Goal: Task Accomplishment & Management: Complete application form

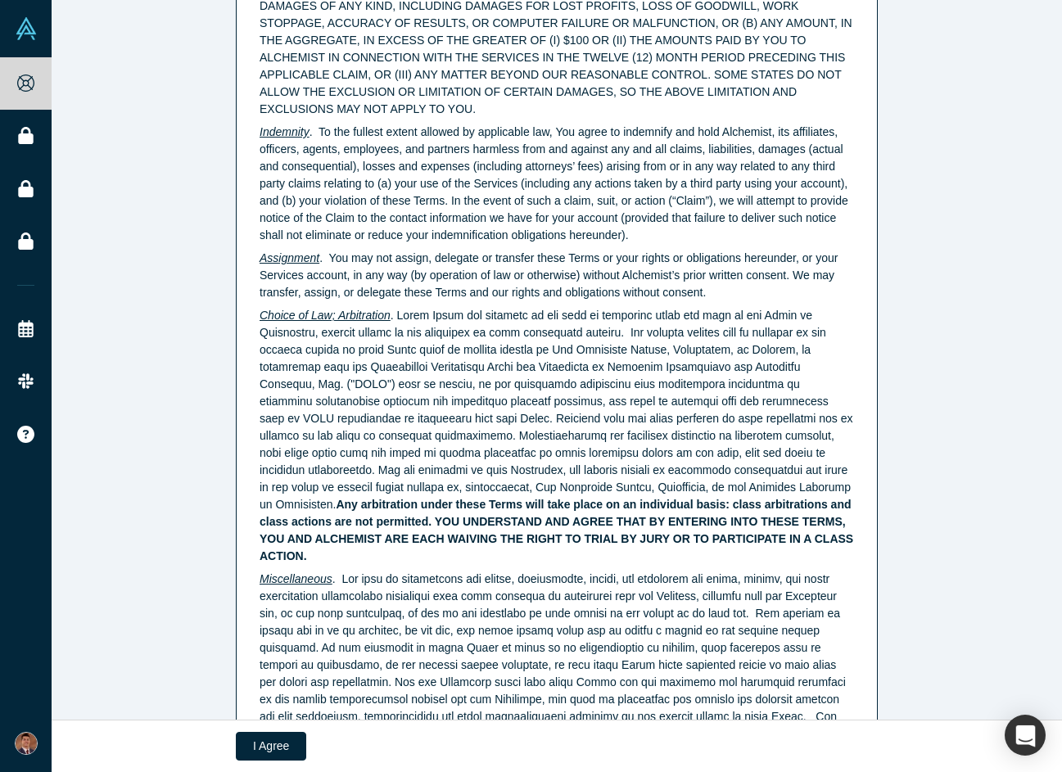
scroll to position [4031, 0]
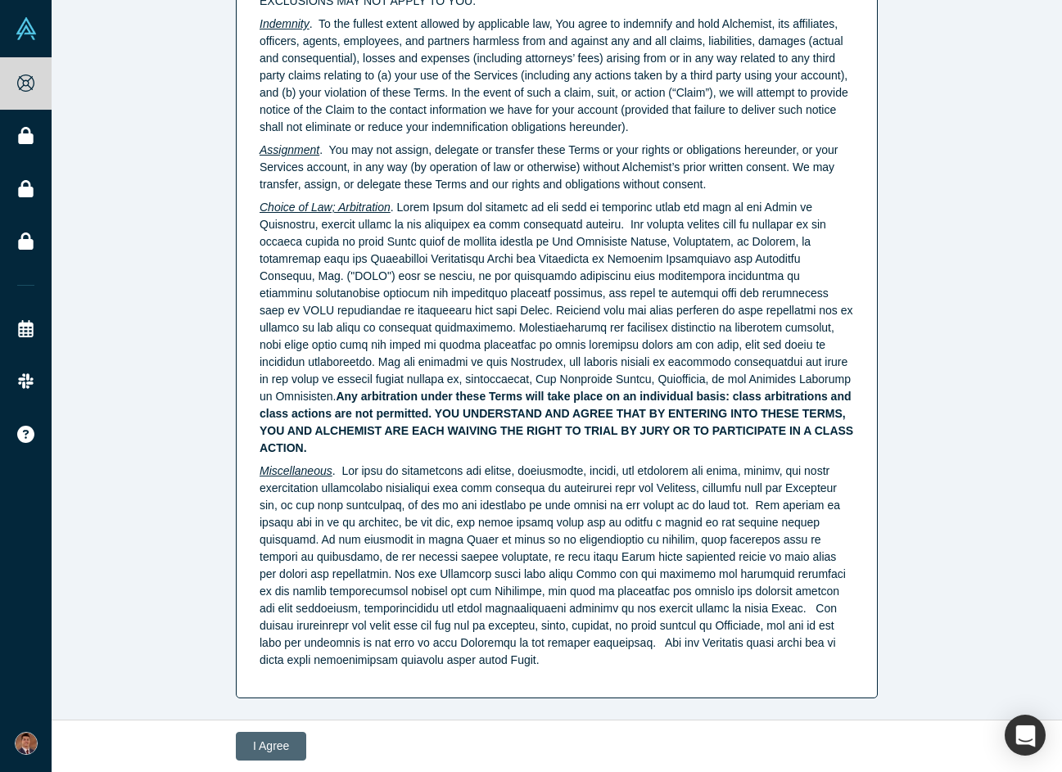
click at [270, 744] on button "I Agree" at bounding box center [271, 746] width 70 height 29
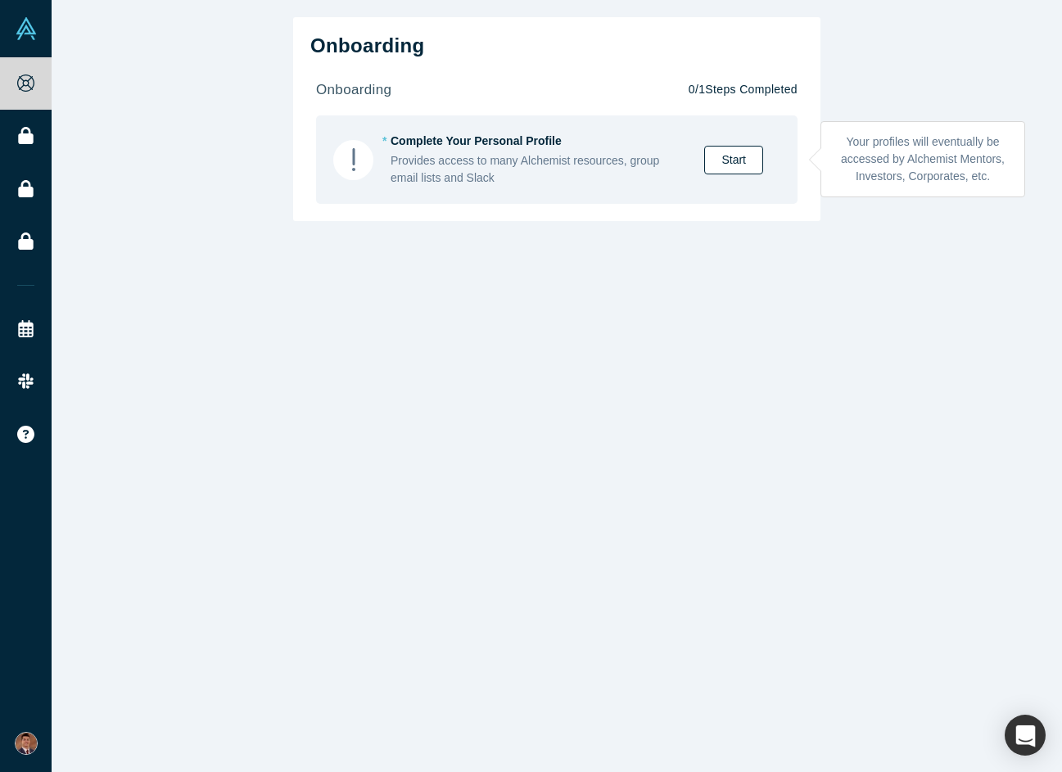
click at [737, 162] on link "Start" at bounding box center [733, 160] width 59 height 29
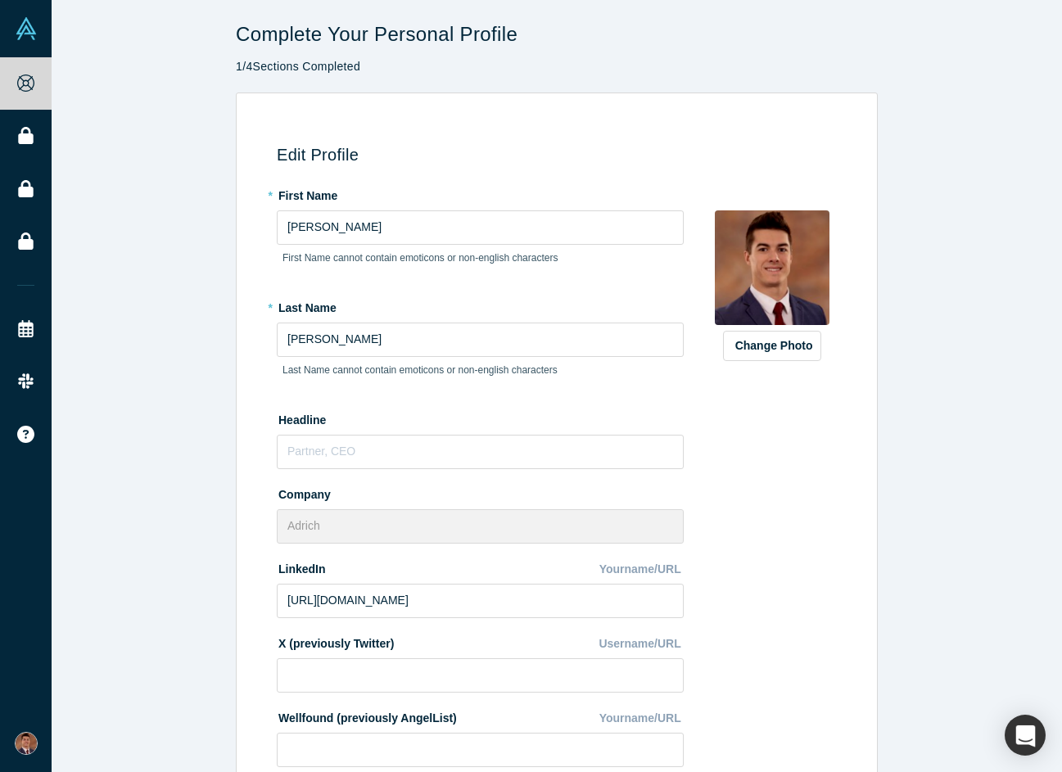
click at [762, 349] on button "Change Photo" at bounding box center [772, 346] width 98 height 30
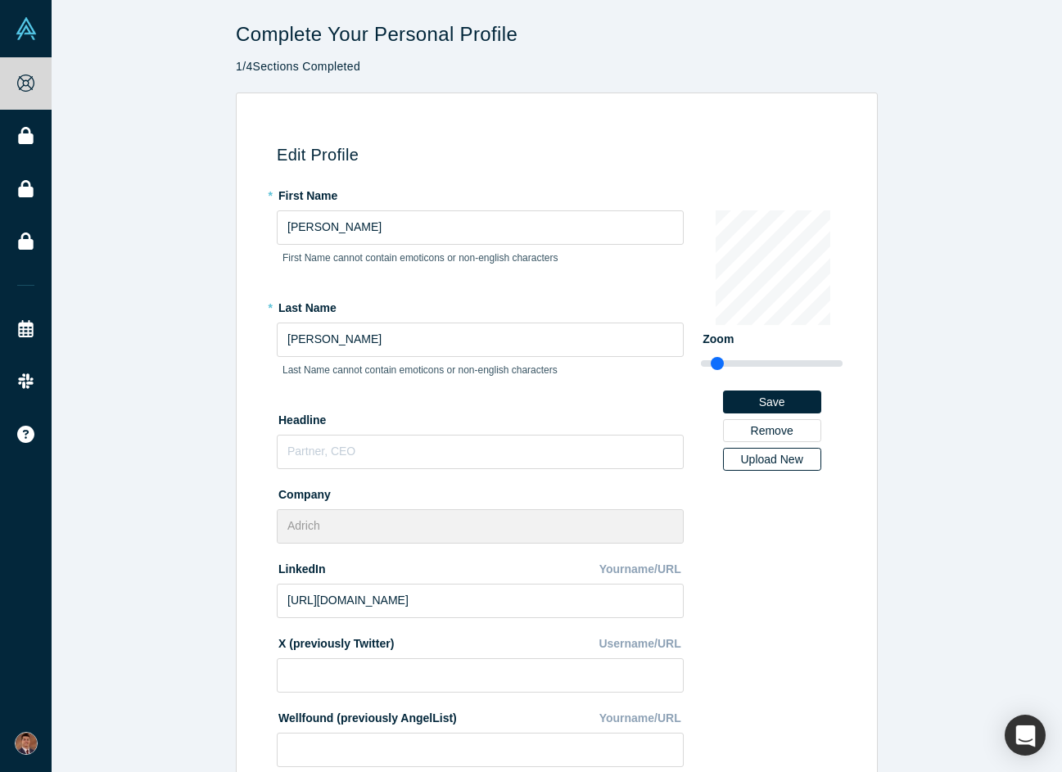
click at [776, 457] on div "Upload New" at bounding box center [771, 458] width 75 height 11
click at [0, 0] on input "Upload New" at bounding box center [0, 0] width 0 height 0
click at [783, 458] on div "Upload New" at bounding box center [771, 458] width 75 height 11
click at [0, 0] on input "Upload New" at bounding box center [0, 0] width 0 height 0
drag, startPoint x: 720, startPoint y: 361, endPoint x: 763, endPoint y: 363, distance: 42.6
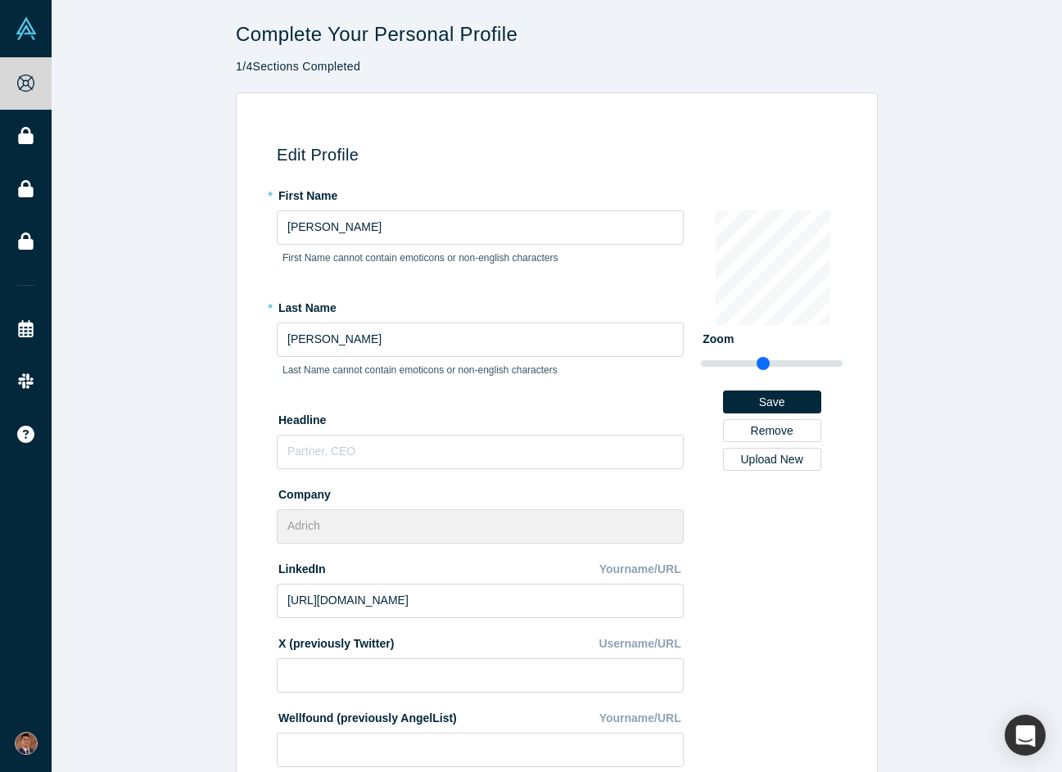
click at [763, 363] on input "range" at bounding box center [772, 364] width 142 height 20
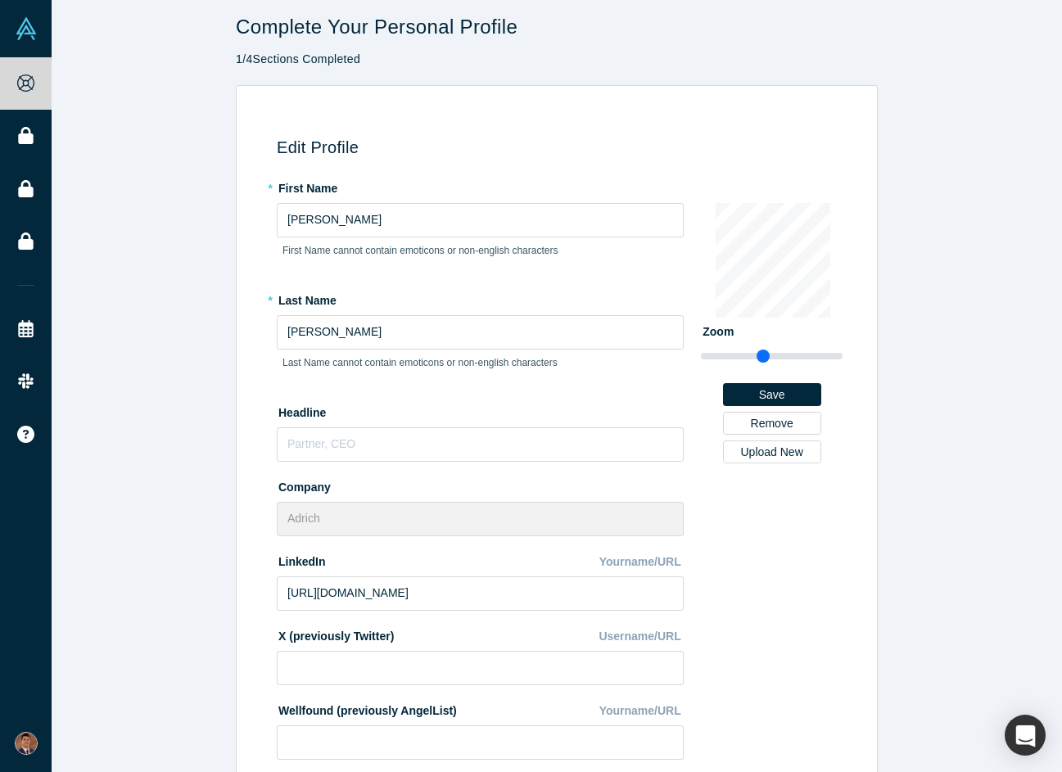
scroll to position [5, 0]
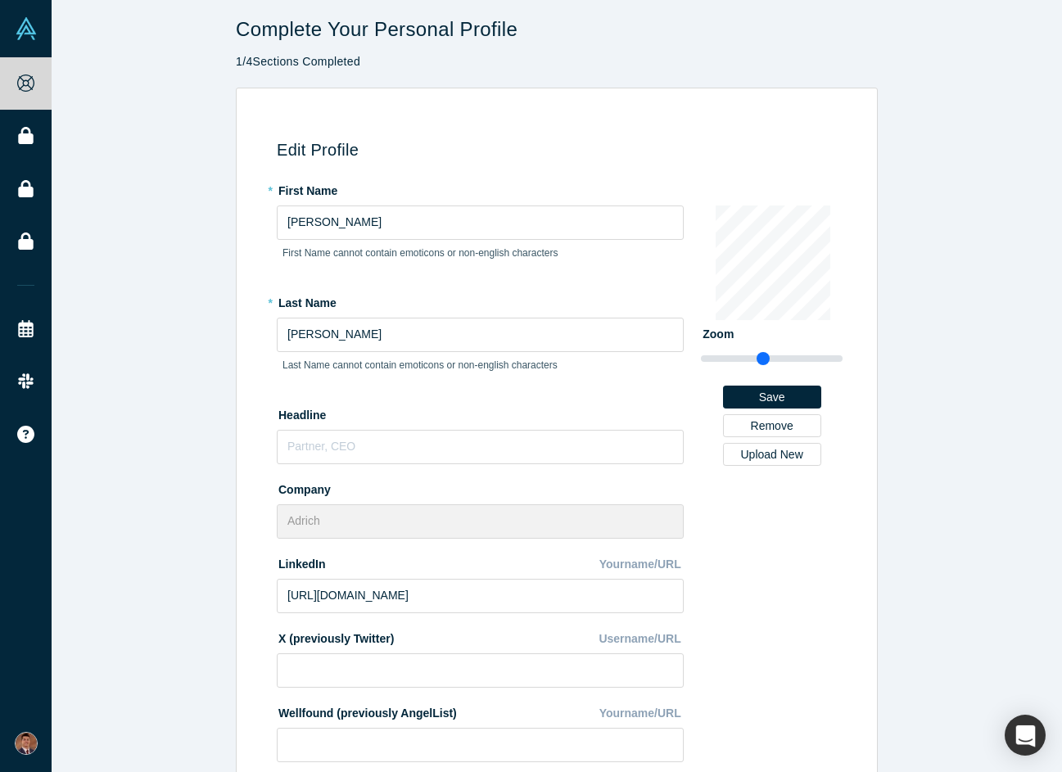
click at [813, 169] on div "Edit Profile * First Name [PERSON_NAME] First Name cannot contain emoticons or …" at bounding box center [553, 565] width 623 height 908
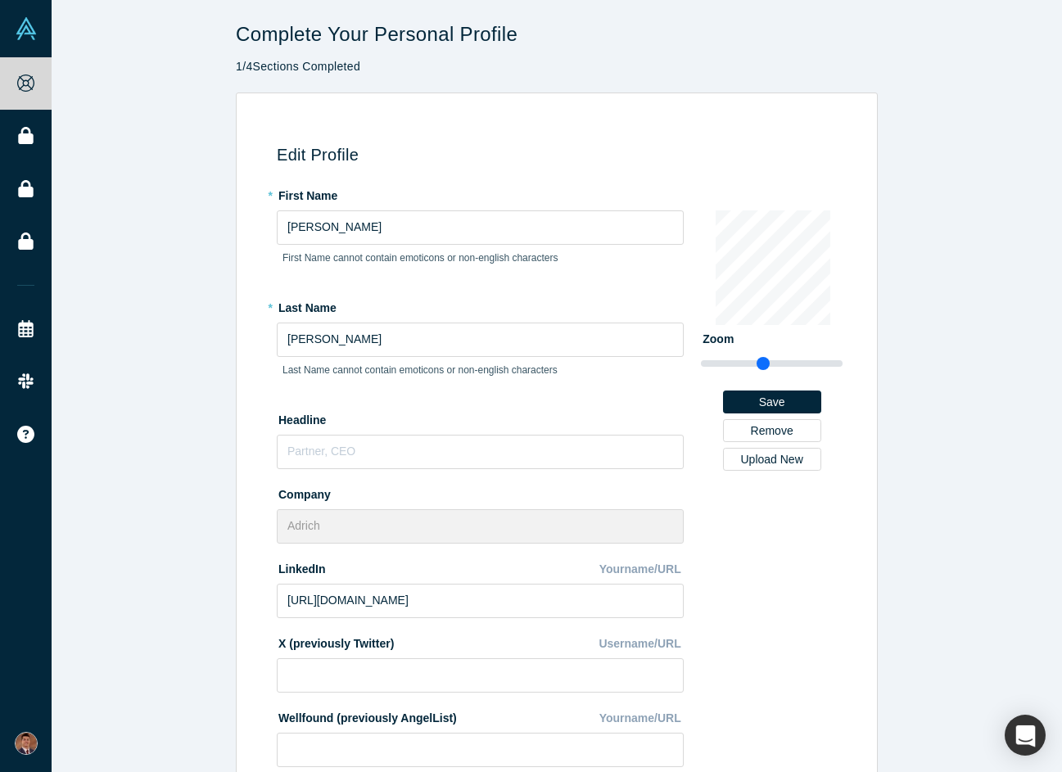
scroll to position [0, 0]
drag, startPoint x: 766, startPoint y: 361, endPoint x: 781, endPoint y: 361, distance: 14.7
click at [781, 361] on input "range" at bounding box center [772, 364] width 142 height 20
type input "2.8"
click at [788, 361] on input "range" at bounding box center [772, 364] width 142 height 20
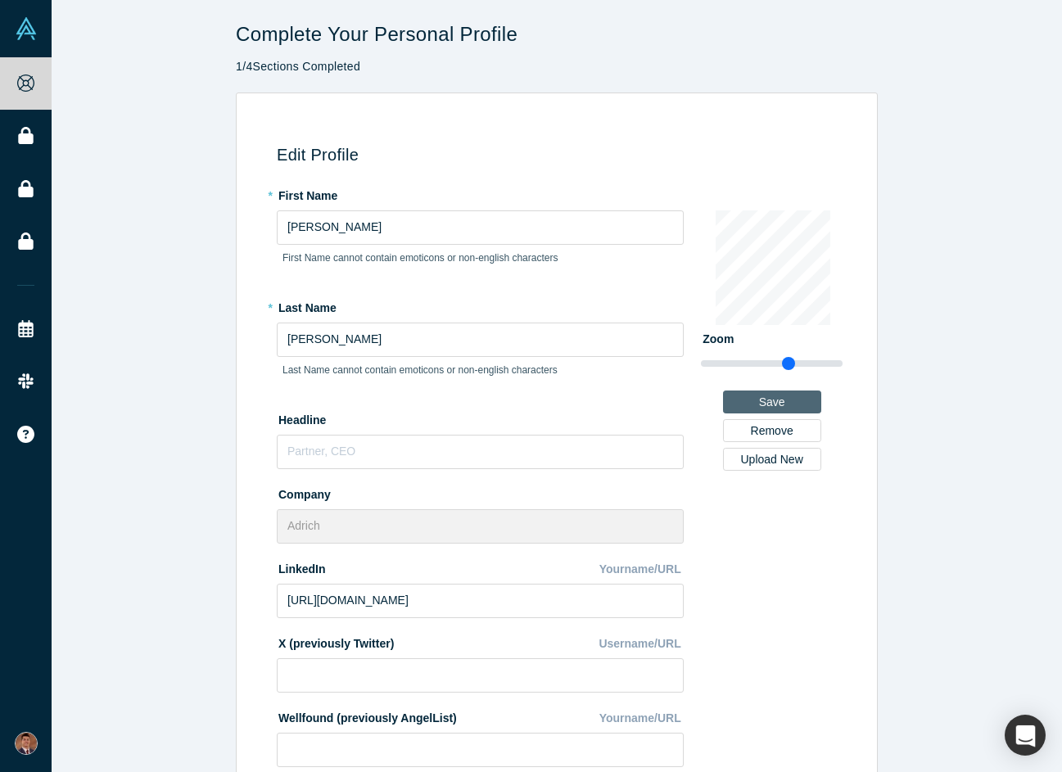
click at [794, 408] on button "Save" at bounding box center [772, 401] width 98 height 23
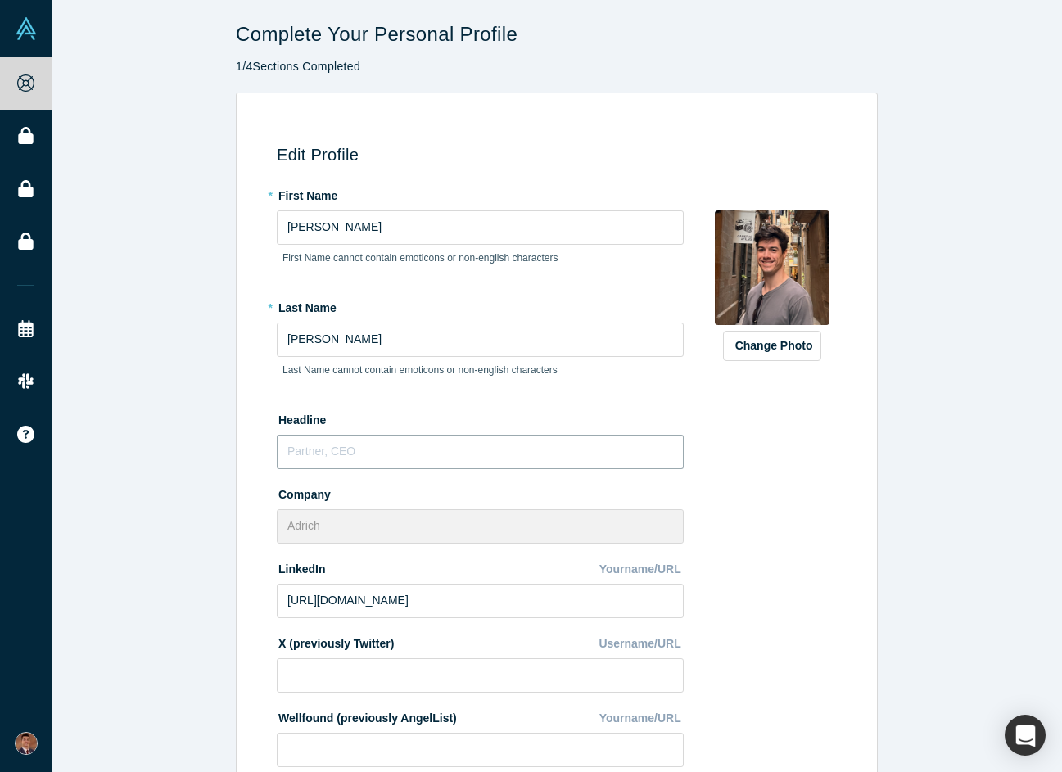
click at [544, 444] on input "text" at bounding box center [480, 452] width 407 height 34
type input "Embedded Software & Full-Stack Engineer"
click at [735, 439] on div "Change Photo Zoom Save Remove Upload New" at bounding box center [772, 592] width 142 height 820
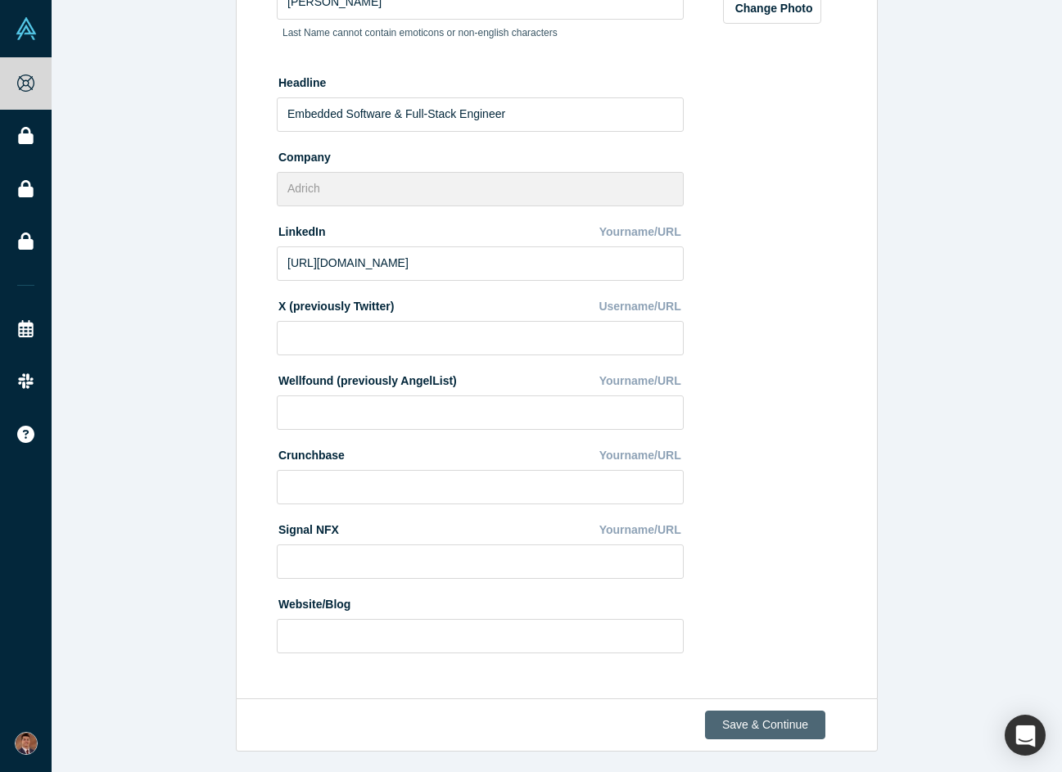
scroll to position [336, 0]
click at [741, 717] on button "Save & Continue" at bounding box center [765, 725] width 120 height 29
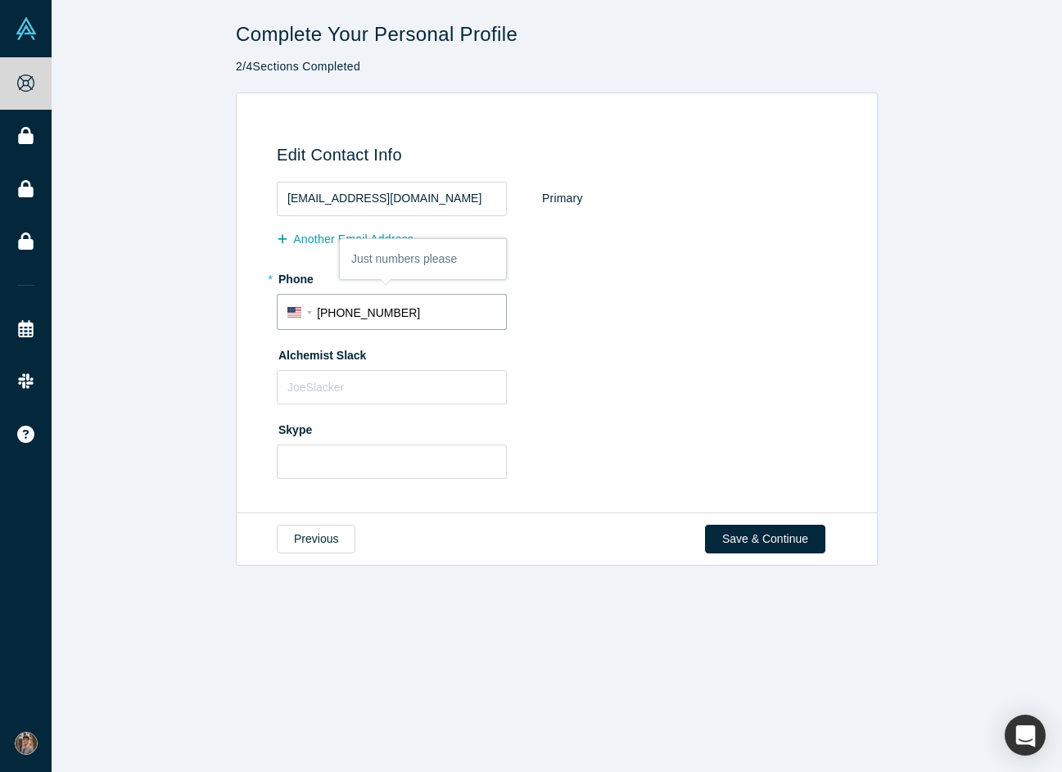
type input "[PHONE_NUMBER]"
click at [525, 349] on label "Alchemist Slack" at bounding box center [560, 352] width 566 height 23
click at [381, 382] on input "text" at bounding box center [392, 387] width 230 height 34
type input "i"
type input "[PERSON_NAME]"
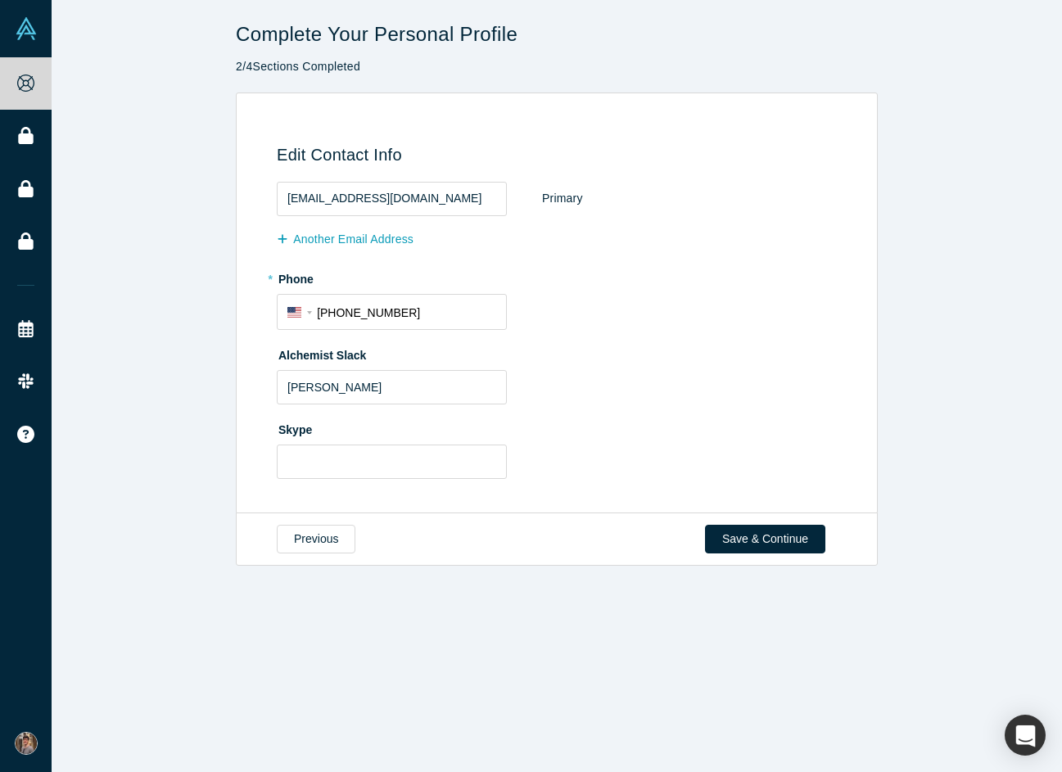
click at [639, 376] on div "Alchemist Slack [PERSON_NAME]" at bounding box center [560, 372] width 566 height 63
click at [748, 528] on button "Save & Continue" at bounding box center [765, 539] width 120 height 29
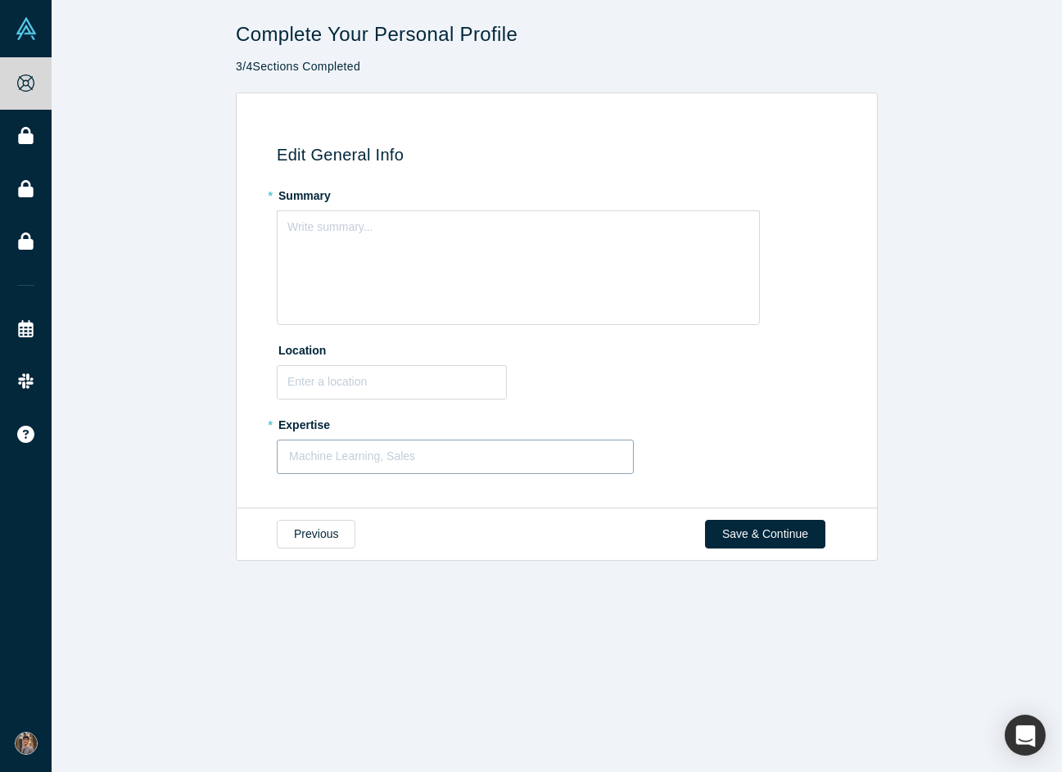
click at [417, 454] on div at bounding box center [455, 456] width 332 height 20
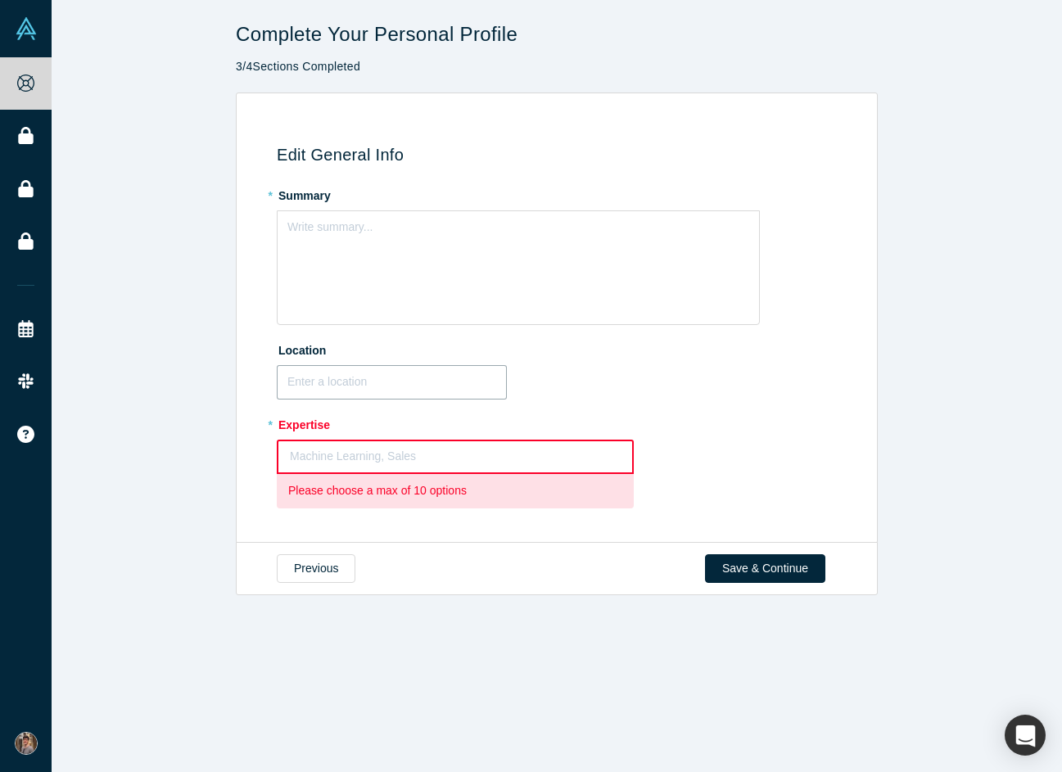
click at [407, 384] on input "text" at bounding box center [392, 382] width 230 height 34
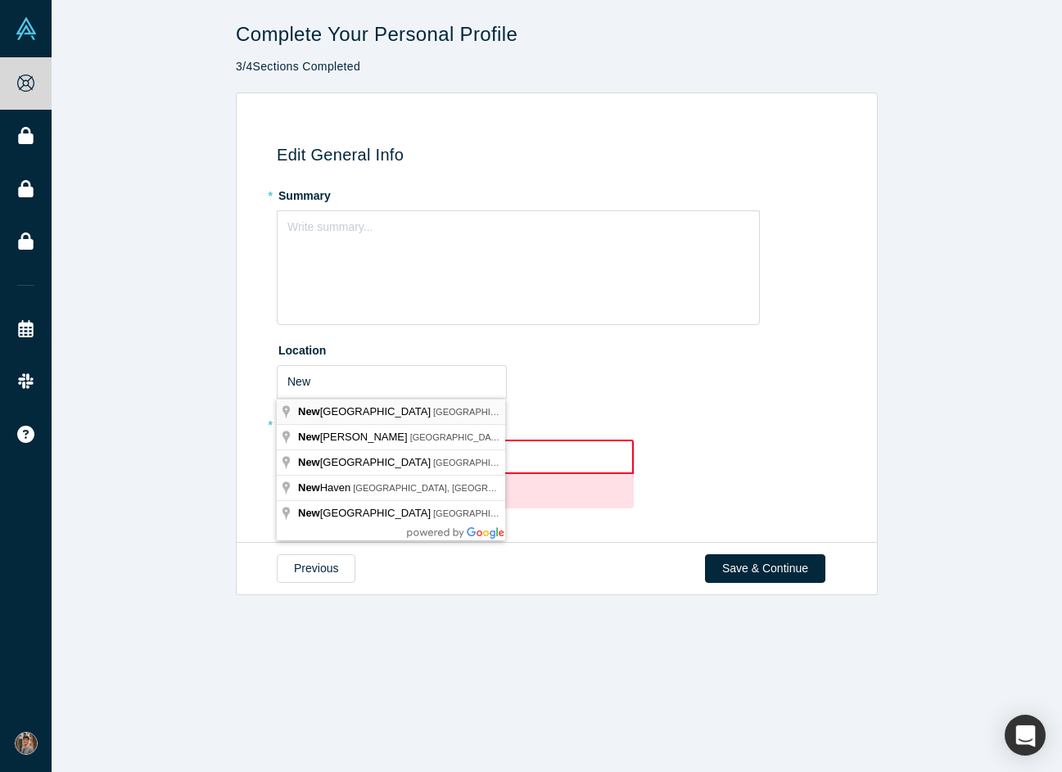
type input "[US_STATE], [GEOGRAPHIC_DATA], [GEOGRAPHIC_DATA]"
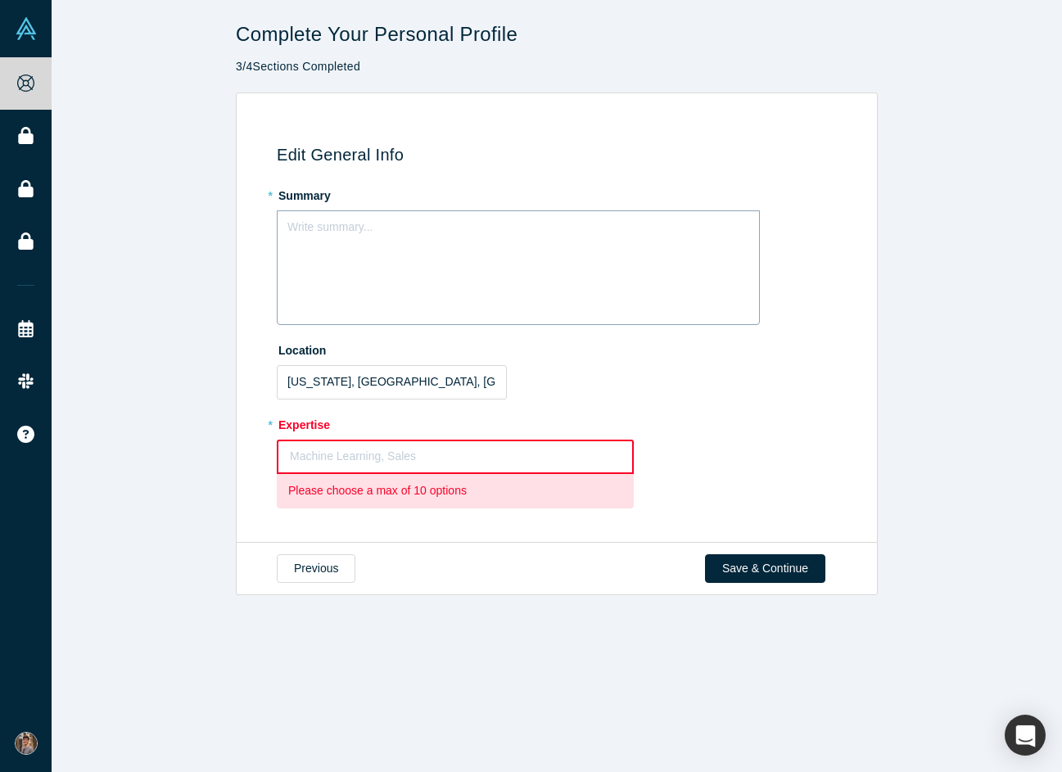
click at [396, 228] on div "rdw-editor" at bounding box center [518, 224] width 461 height 17
click at [647, 225] on span "Pushing boundaries in the IoT space via Adrich's Smart Consumption platform" at bounding box center [485, 224] width 395 height 13
click at [491, 456] on div at bounding box center [455, 456] width 331 height 20
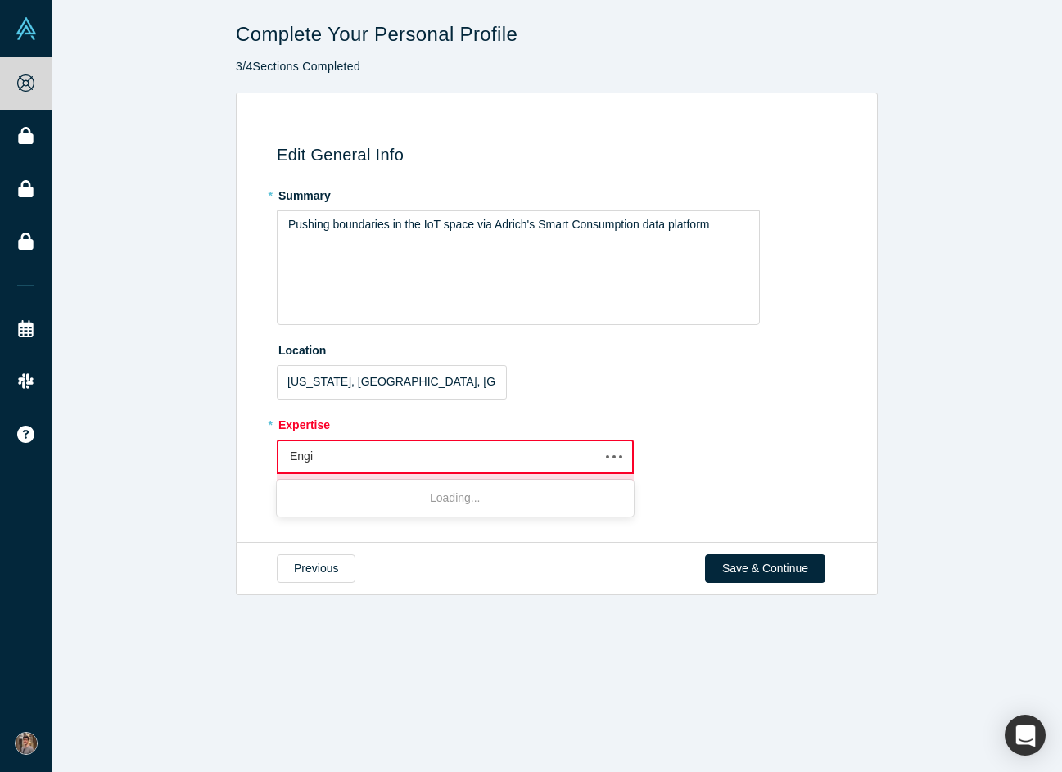
type input "Engin"
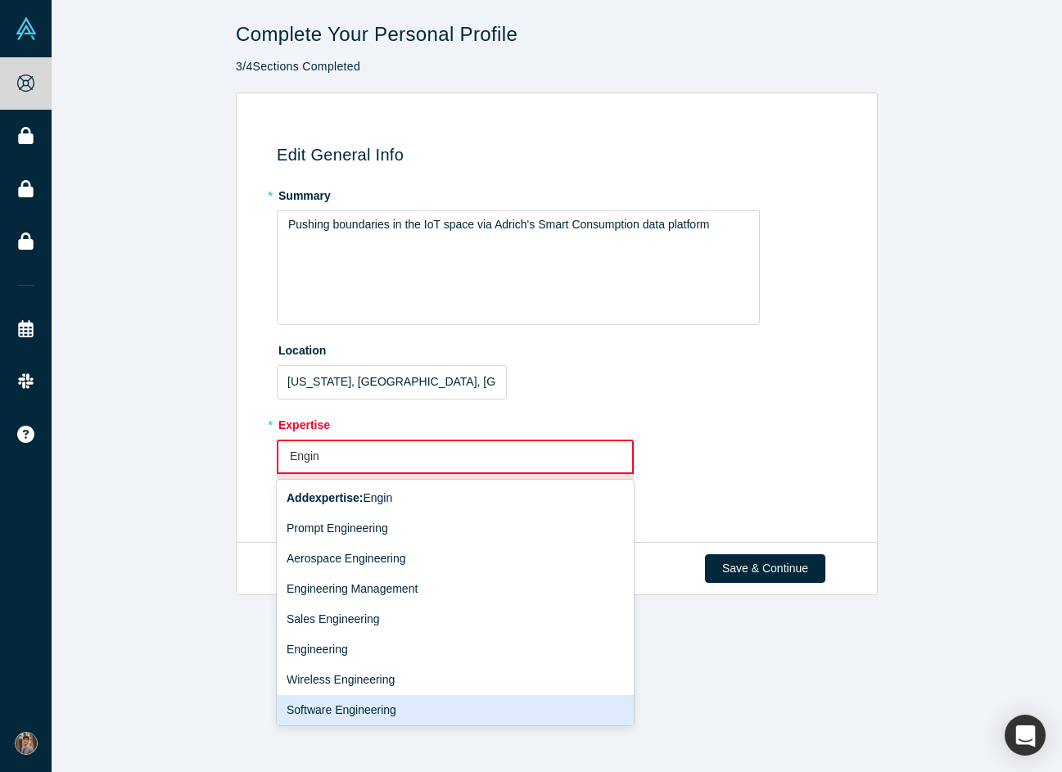
click at [372, 711] on div "Software Engineering" at bounding box center [455, 710] width 357 height 30
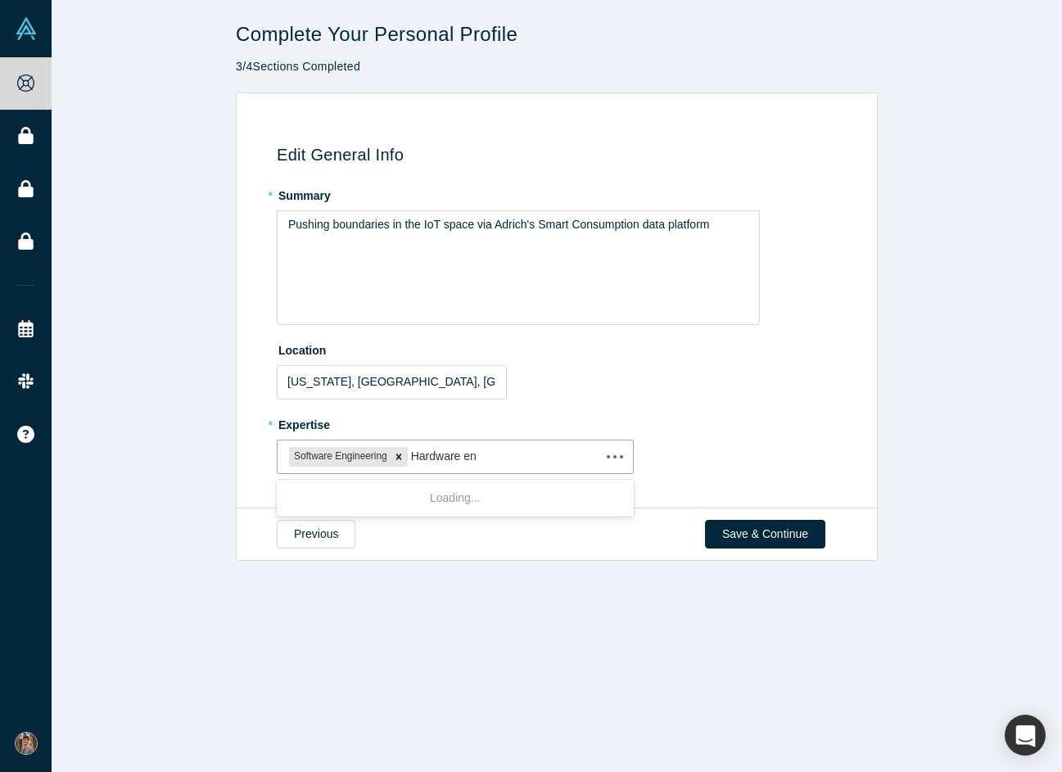
type input "Hardware eng"
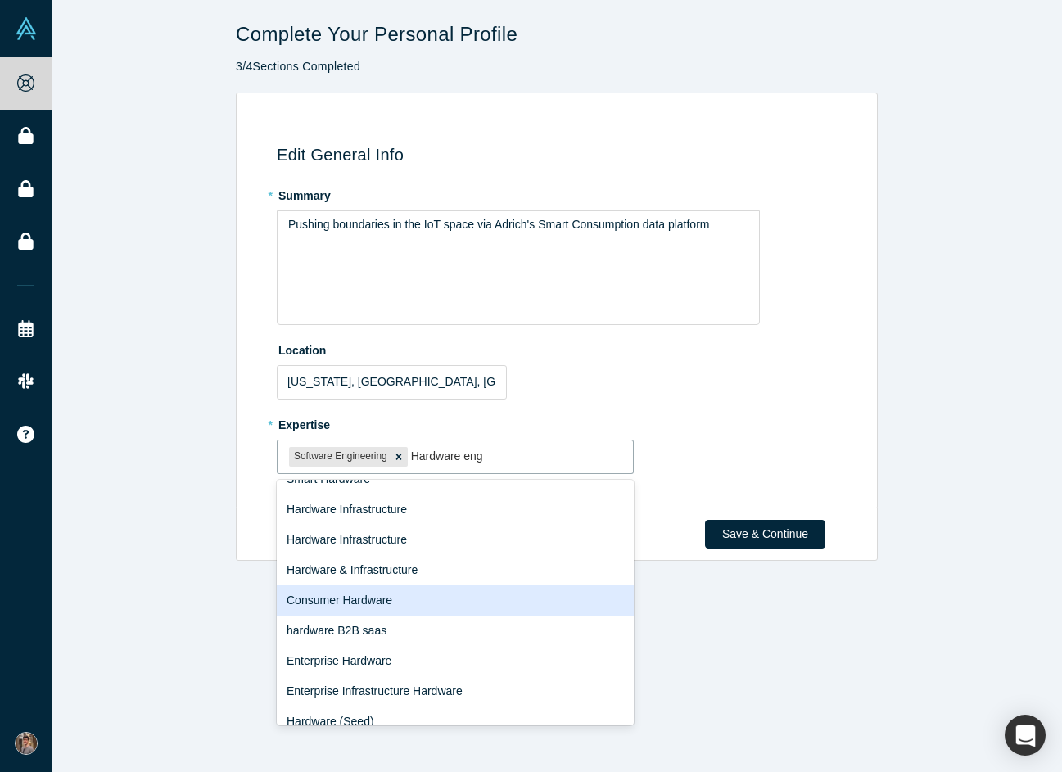
scroll to position [293, 0]
click at [409, 600] on div "Consumer Hardware" at bounding box center [455, 599] width 357 height 30
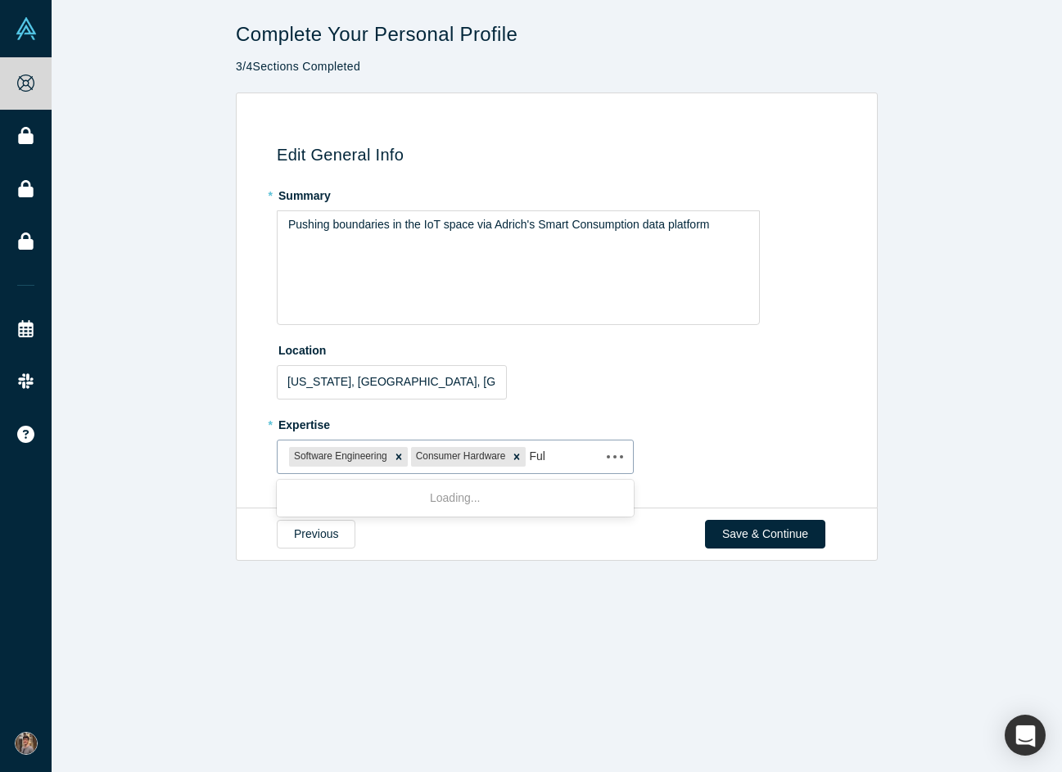
type input "Full"
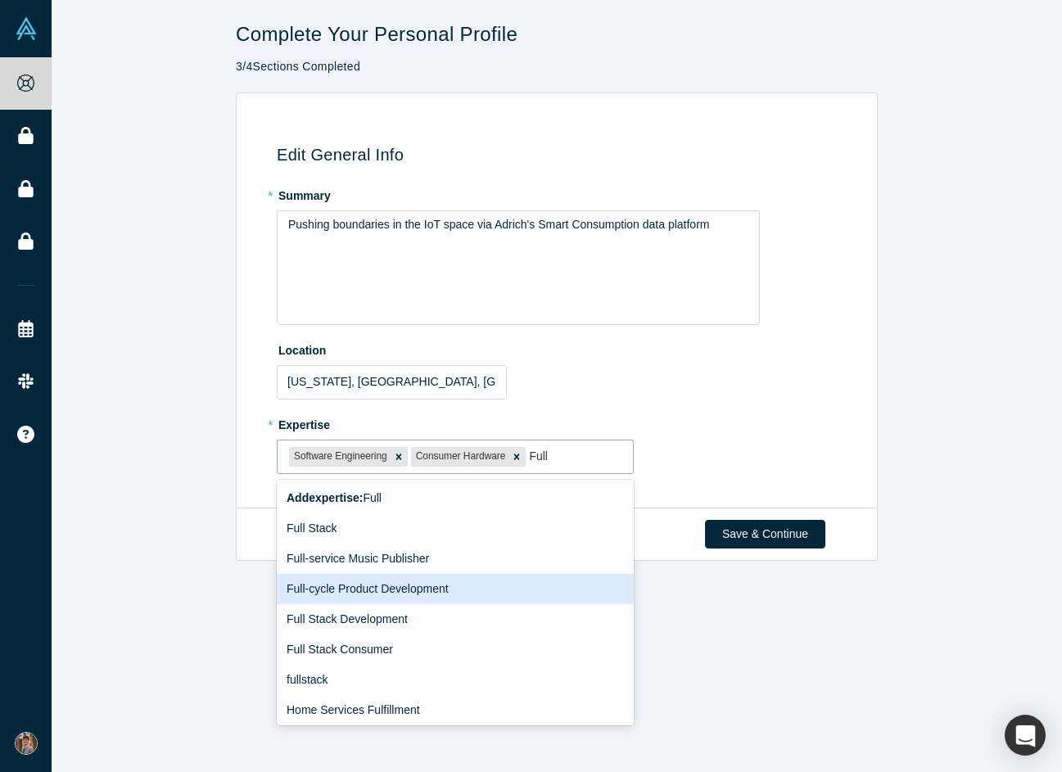
scroll to position [0, 0]
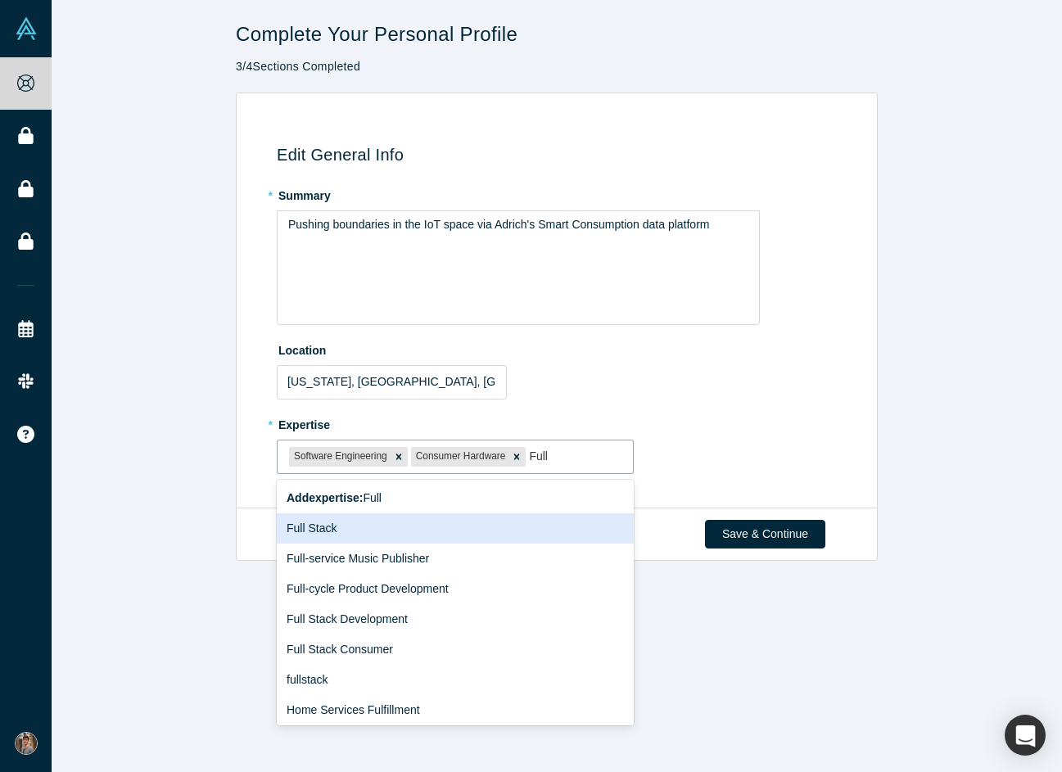
click at [380, 530] on div "Full Stack" at bounding box center [455, 528] width 357 height 30
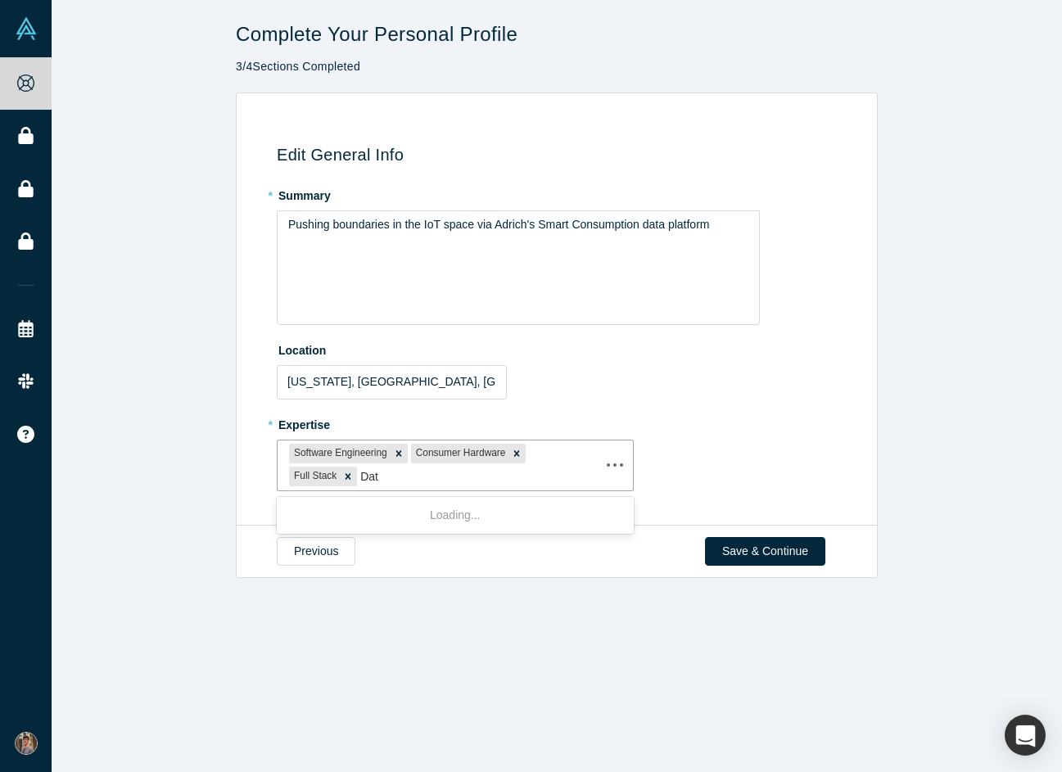
type input "Data"
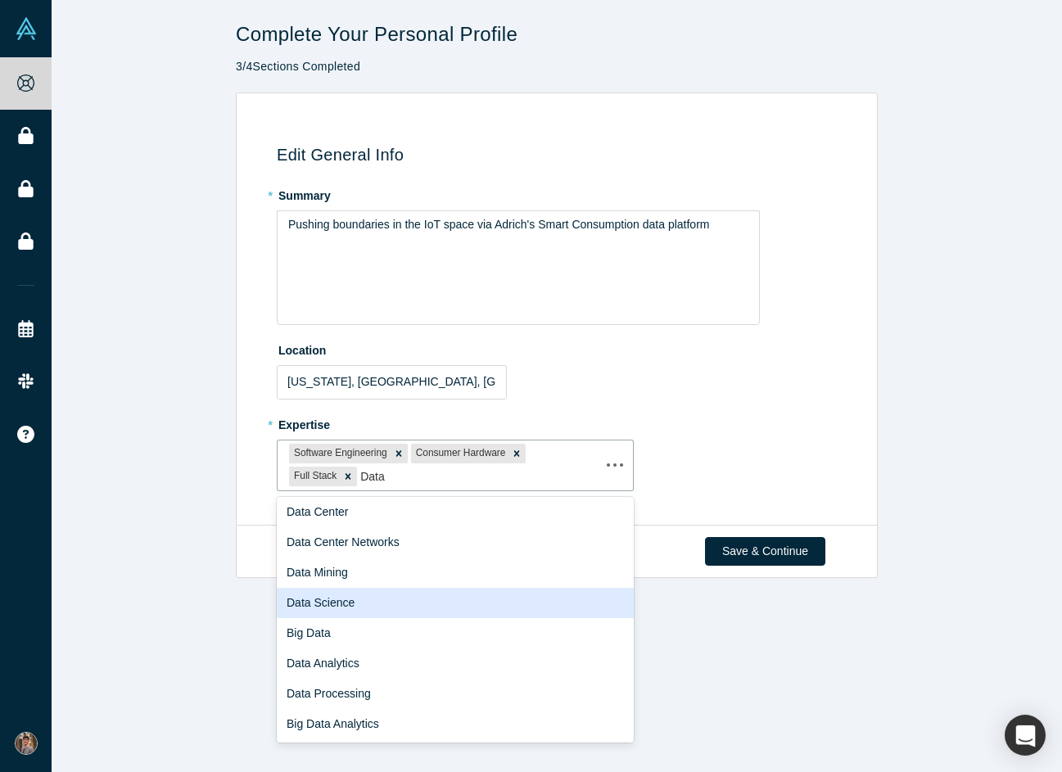
scroll to position [64, 0]
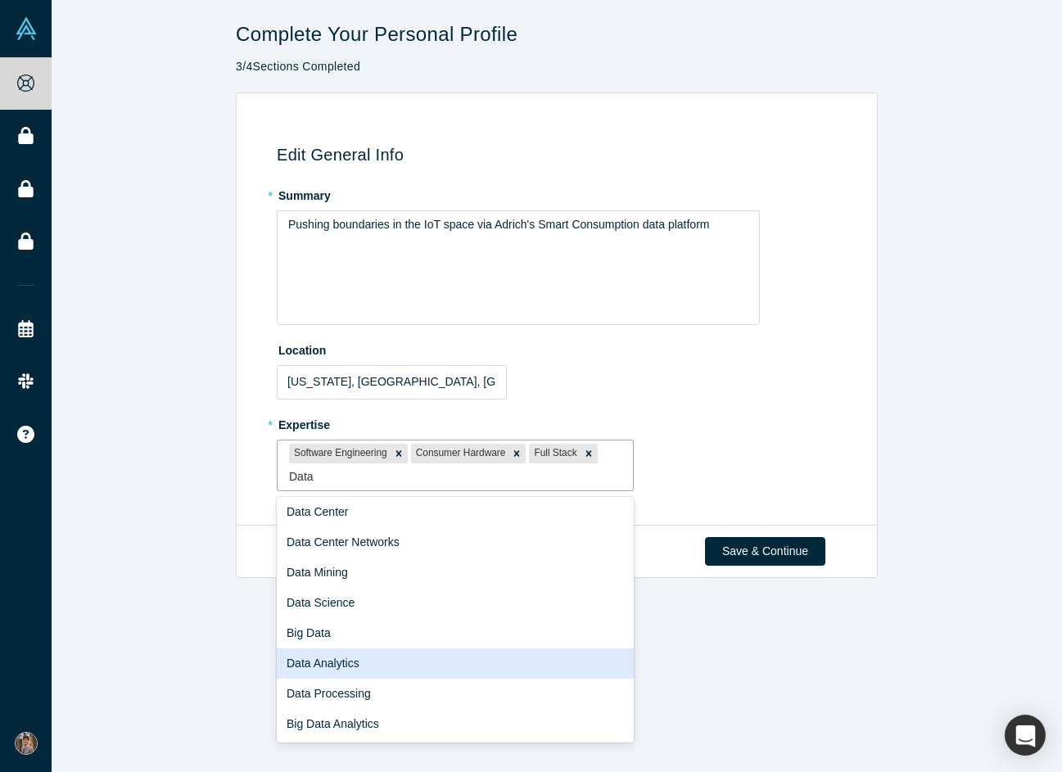
click at [360, 660] on div "Data Analytics" at bounding box center [455, 663] width 357 height 30
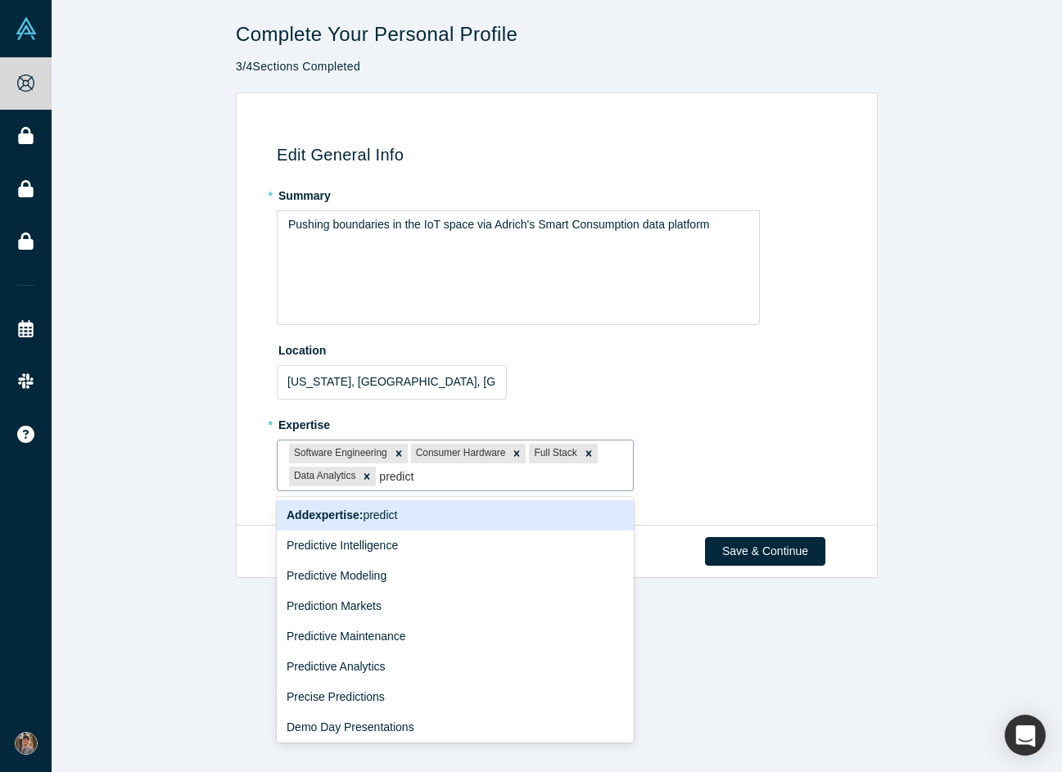
click at [406, 478] on input "predict" at bounding box center [398, 476] width 38 height 17
type input "n"
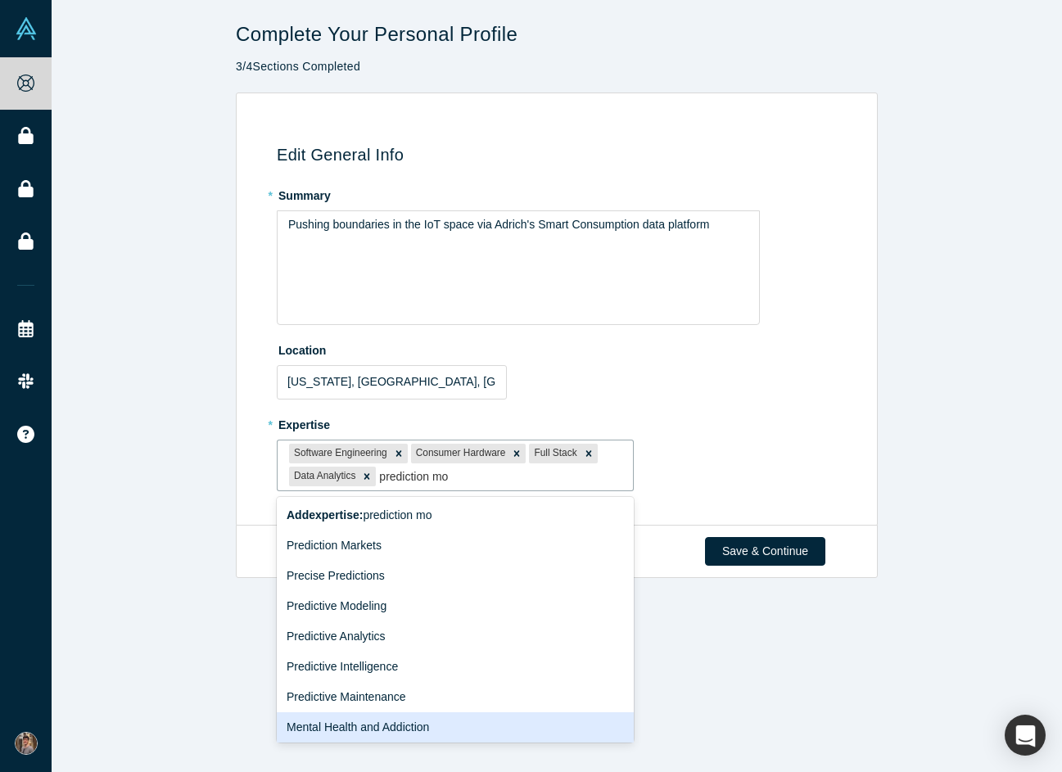
scroll to position [0, 0]
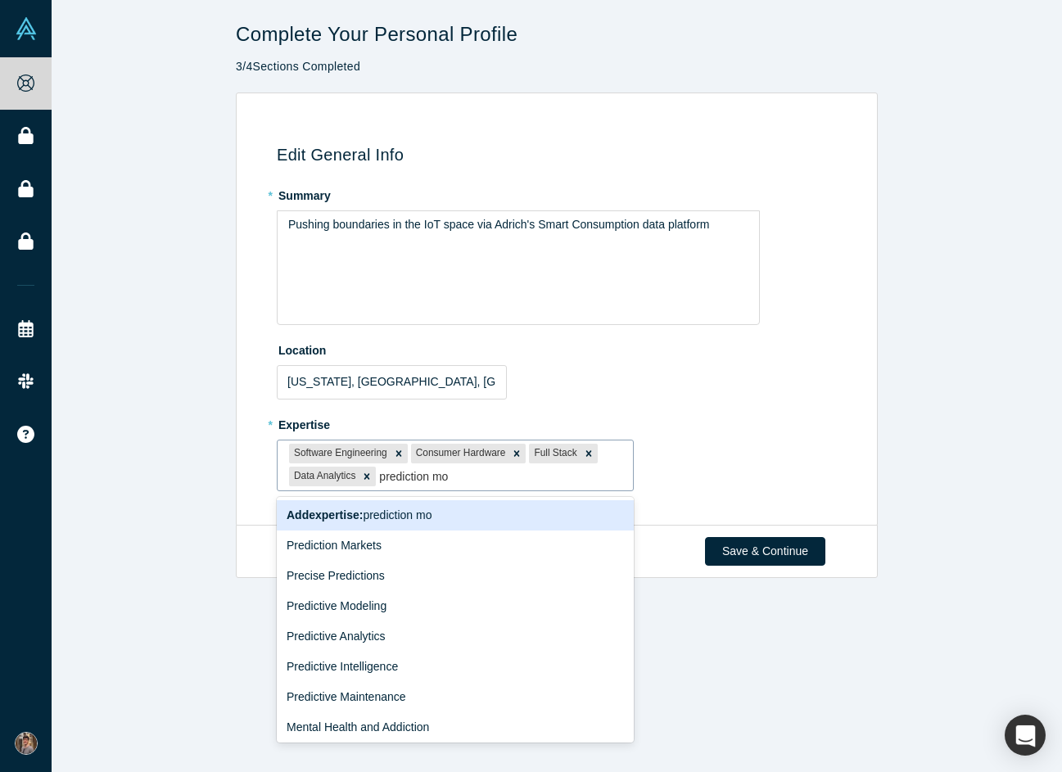
drag, startPoint x: 444, startPoint y: 474, endPoint x: 377, endPoint y: 478, distance: 67.2
click at [377, 478] on div "Software Engineering Consumer Hardware Full Stack Data Analytics prediction mo" at bounding box center [454, 465] width 355 height 50
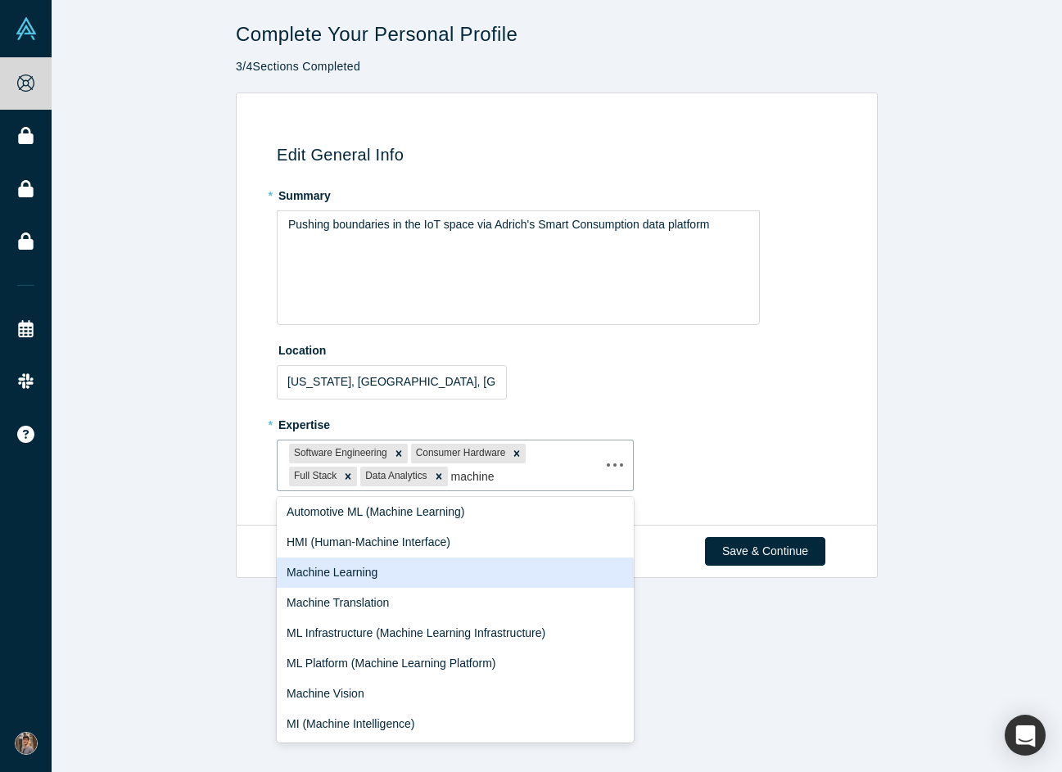
scroll to position [398, 0]
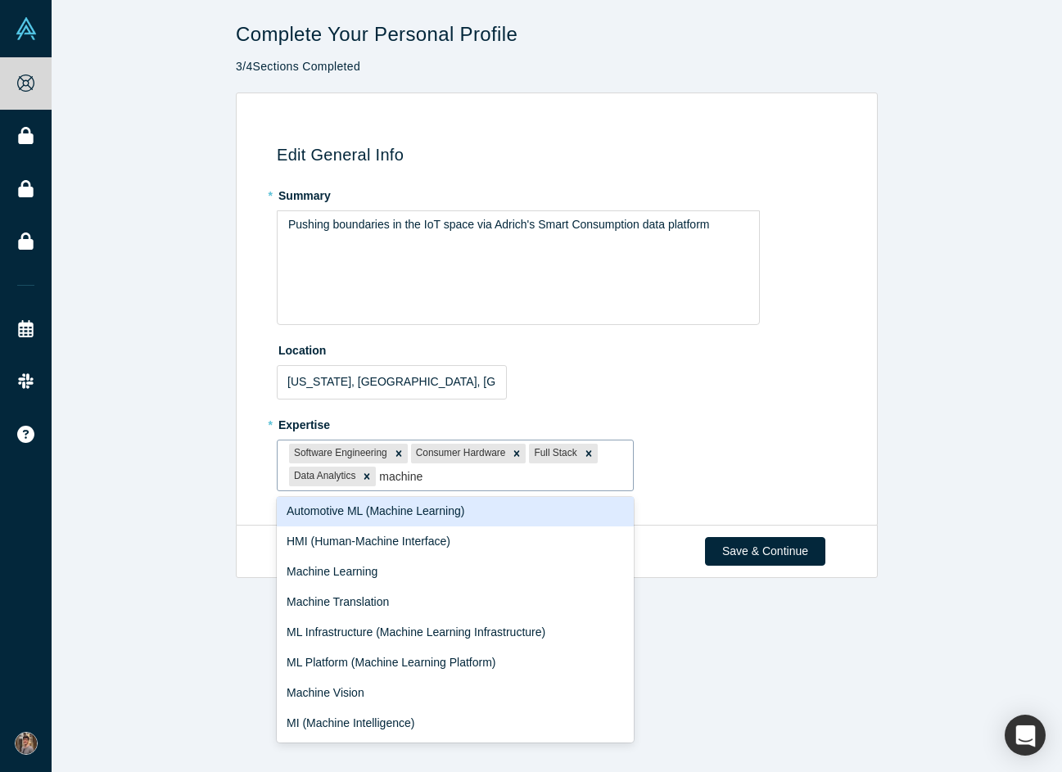
click at [407, 475] on input "machine" at bounding box center [402, 476] width 47 height 17
click at [407, 476] on input "machine" at bounding box center [402, 476] width 47 height 17
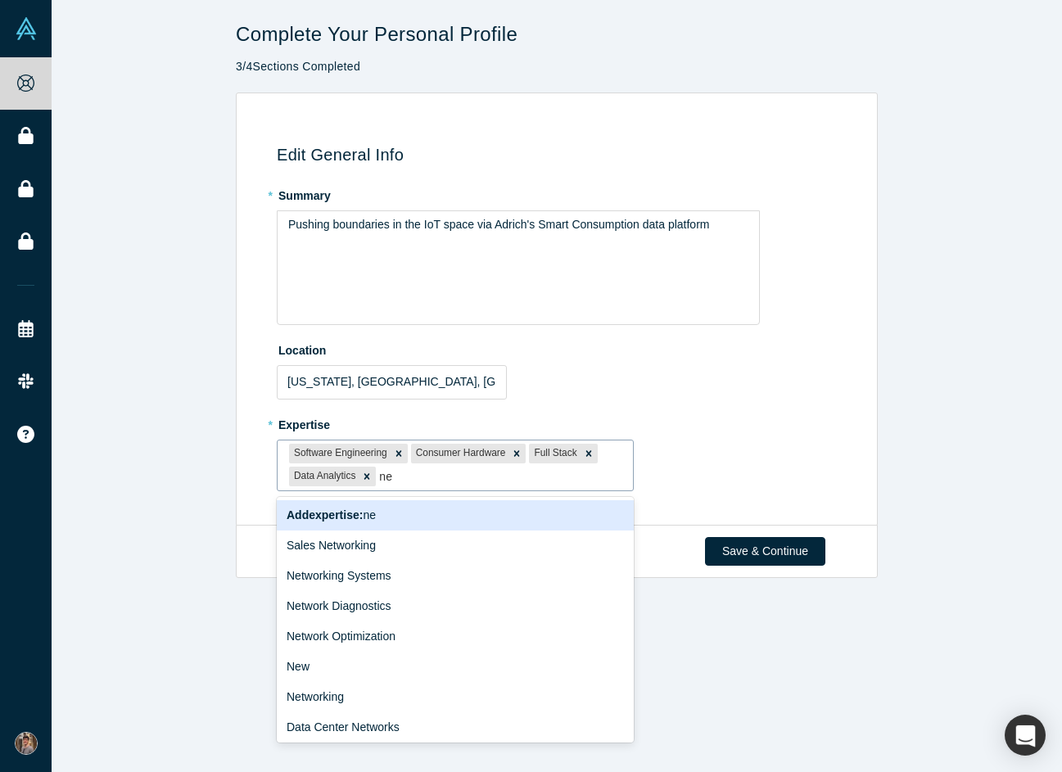
type input "n"
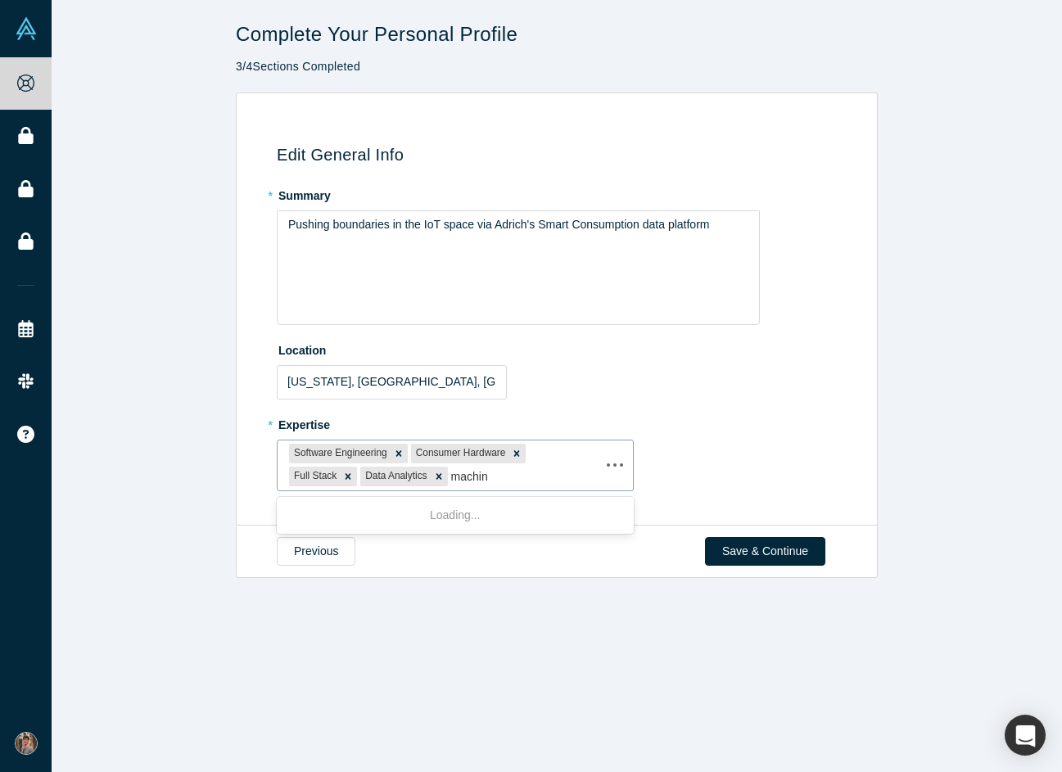
type input "machine"
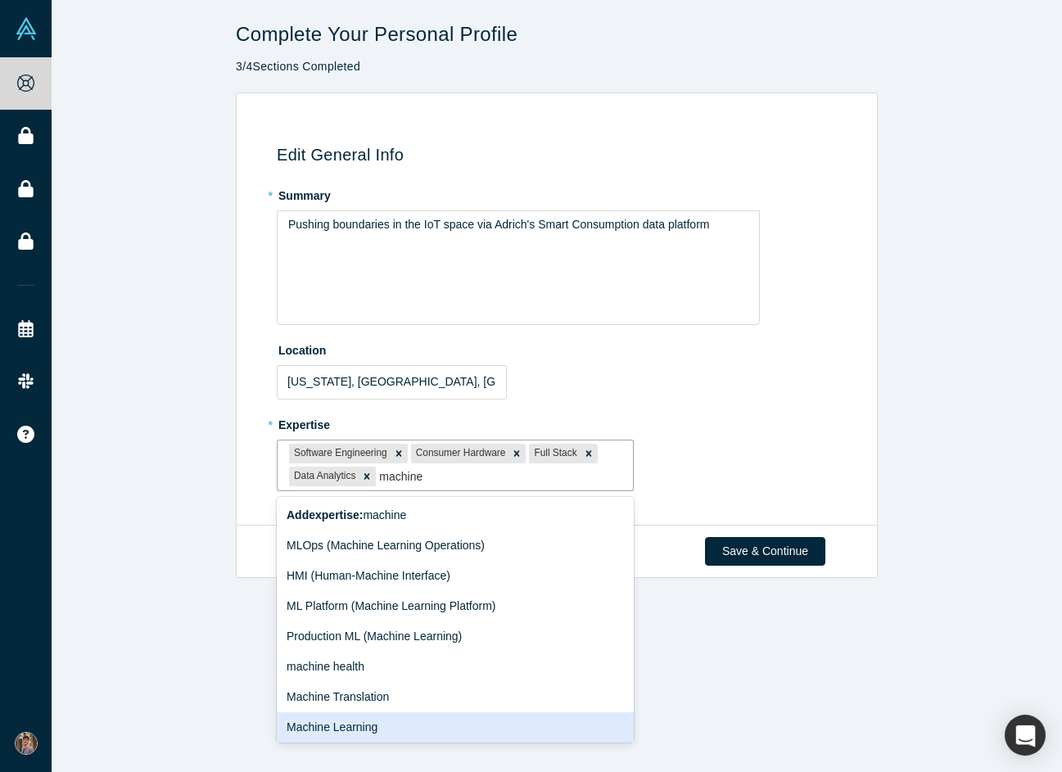
click at [363, 723] on div "Machine Learning" at bounding box center [455, 727] width 357 height 30
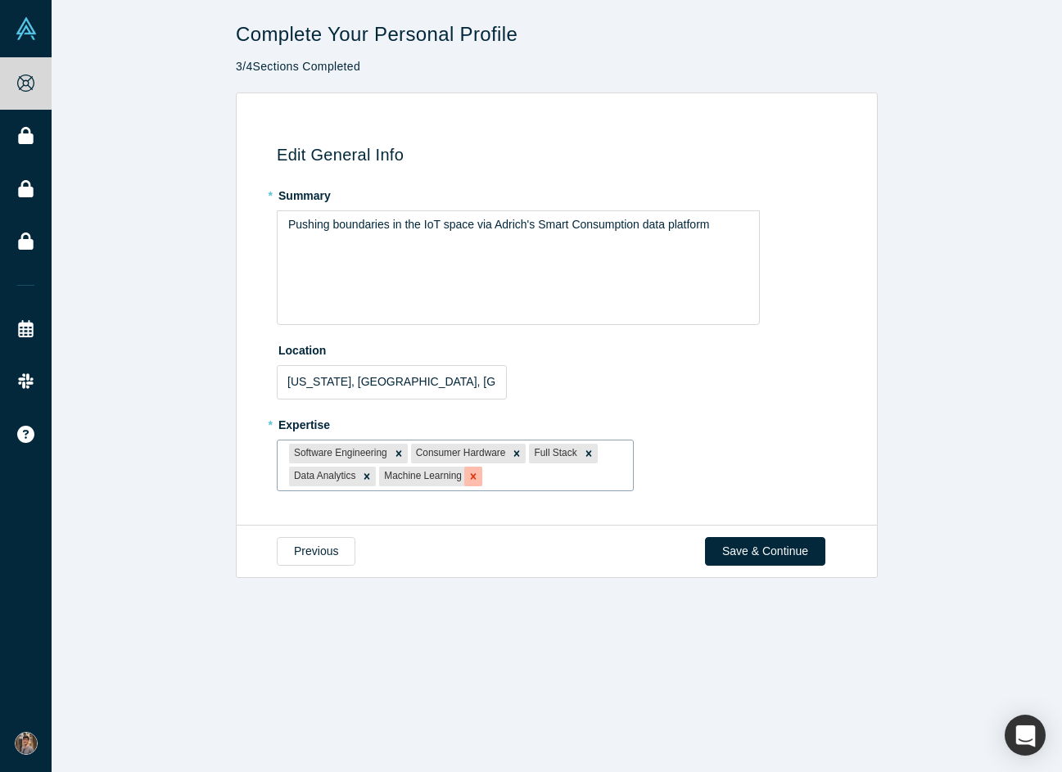
click at [476, 476] on icon "Remove Machine Learning" at bounding box center [474, 477] width 6 height 6
type input "predictive"
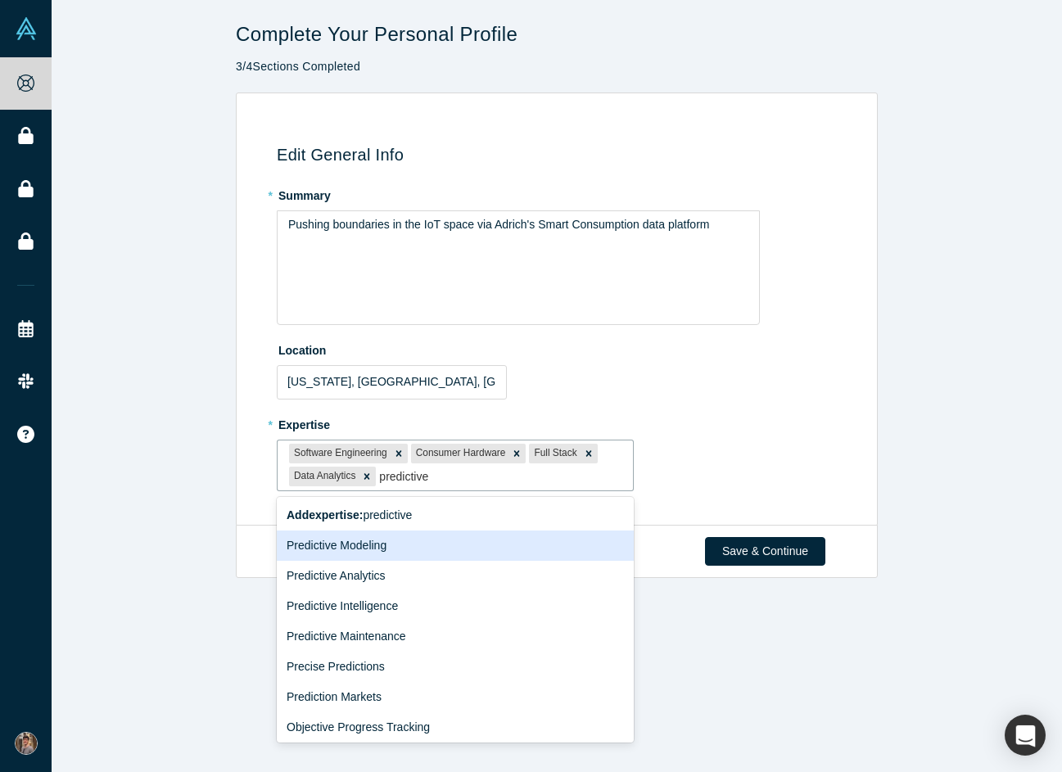
click at [432, 543] on div "Predictive Modeling" at bounding box center [455, 545] width 357 height 30
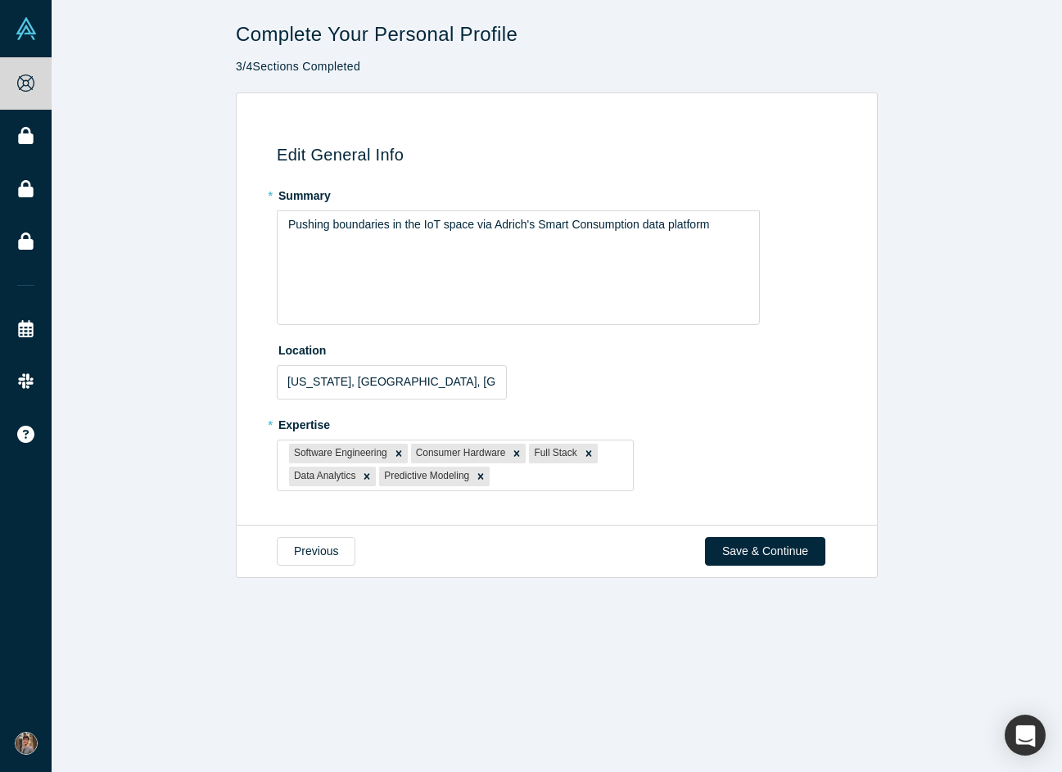
click at [734, 480] on div "* Expertise Software Engineering Consumer Hardware Full Stack Data Analytics Pr…" at bounding box center [560, 451] width 566 height 80
click at [753, 549] on button "Save & Continue" at bounding box center [765, 551] width 120 height 29
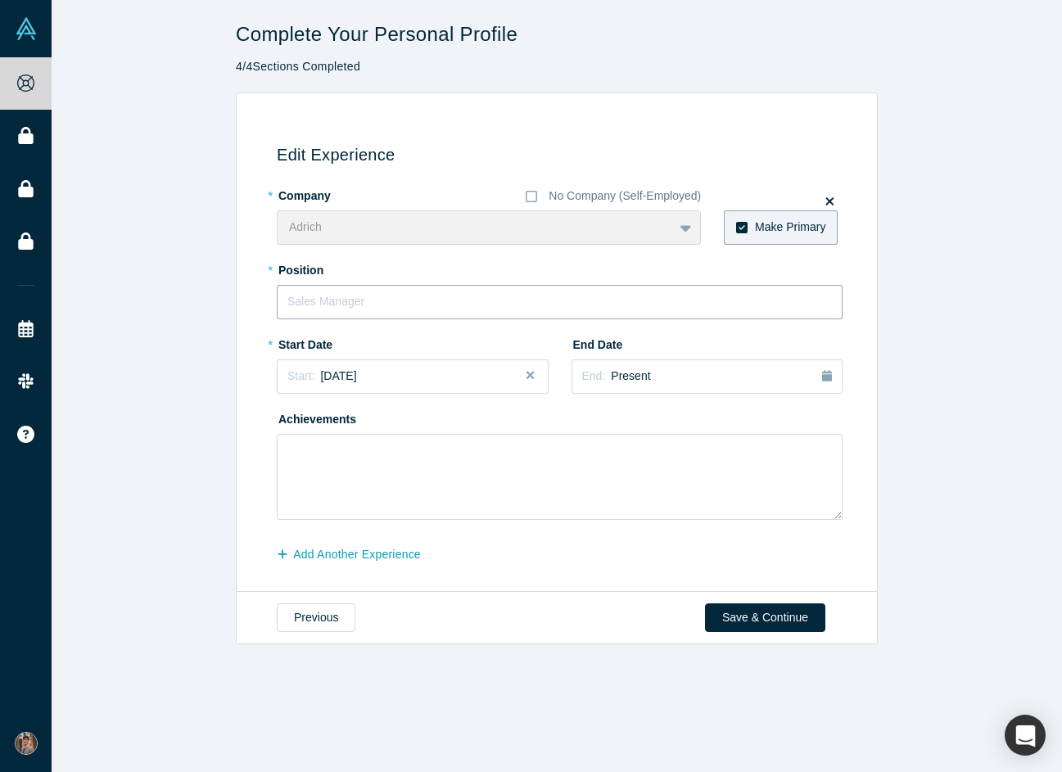
click at [492, 291] on input "text" at bounding box center [560, 302] width 566 height 34
type input "E"
type input "Embedded Software & Full Stack Engineer"
click at [485, 380] on div "Start: [DATE]" at bounding box center [412, 375] width 250 height 17
click at [290, 426] on button "Previous Year" at bounding box center [283, 422] width 16 height 16
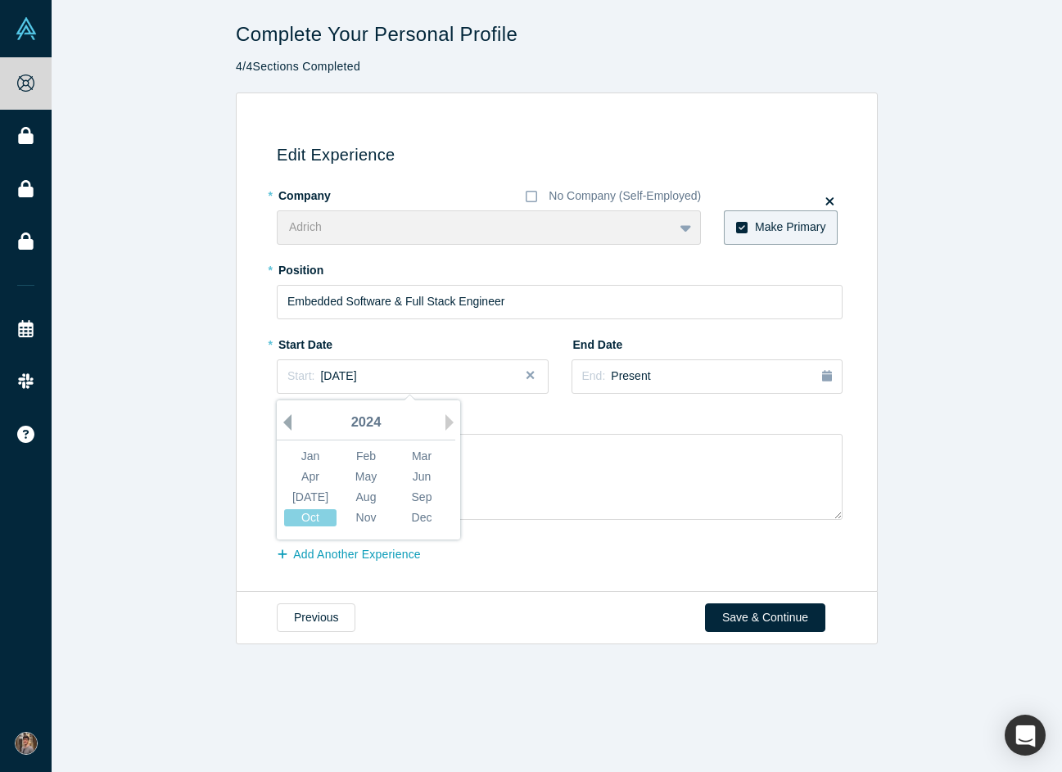
click at [289, 426] on button "Previous Year" at bounding box center [283, 422] width 16 height 16
click at [375, 472] on div "May" at bounding box center [366, 476] width 52 height 17
click at [509, 376] on div "Start: [DATE]" at bounding box center [412, 375] width 250 height 17
click at [378, 478] on div "May" at bounding box center [366, 476] width 52 height 17
click at [403, 373] on div "Start: [DATE]" at bounding box center [412, 375] width 250 height 17
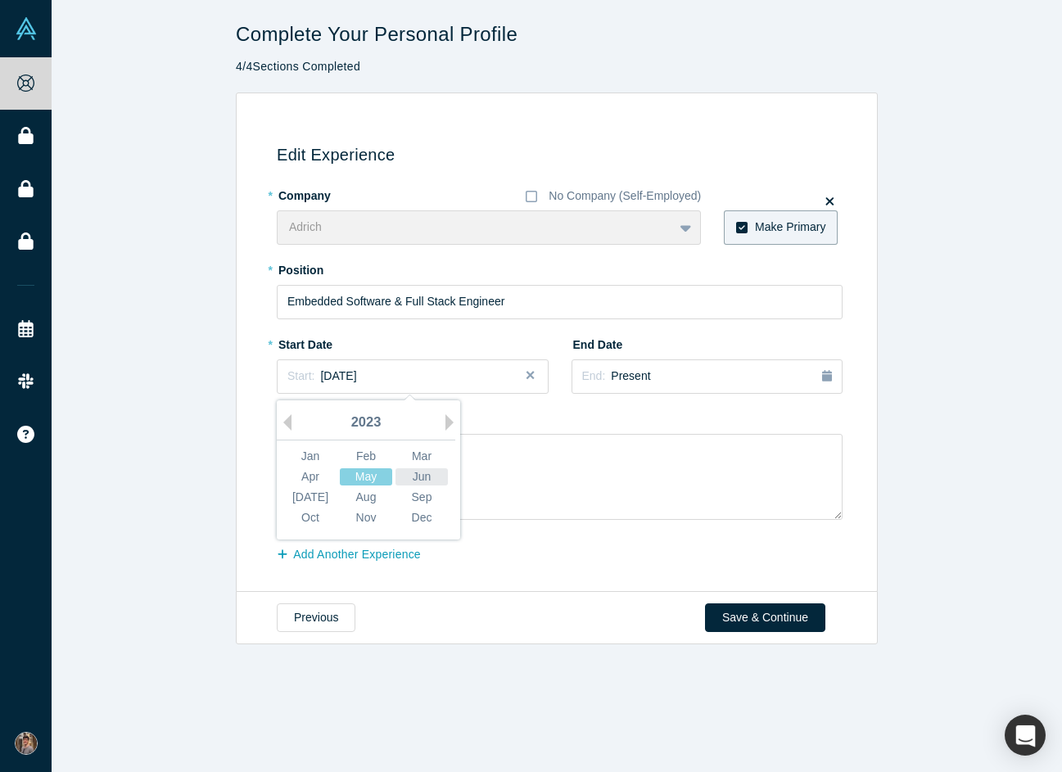
click at [422, 473] on div "Jun" at bounding box center [421, 476] width 52 height 17
click at [397, 374] on div "Start: [DATE]" at bounding box center [412, 375] width 250 height 17
click at [412, 474] on div "Jun" at bounding box center [421, 476] width 52 height 17
click at [445, 351] on div "* Start Date Start: [DATE]" at bounding box center [413, 362] width 272 height 63
click at [430, 369] on div "Start: [DATE]" at bounding box center [412, 375] width 250 height 17
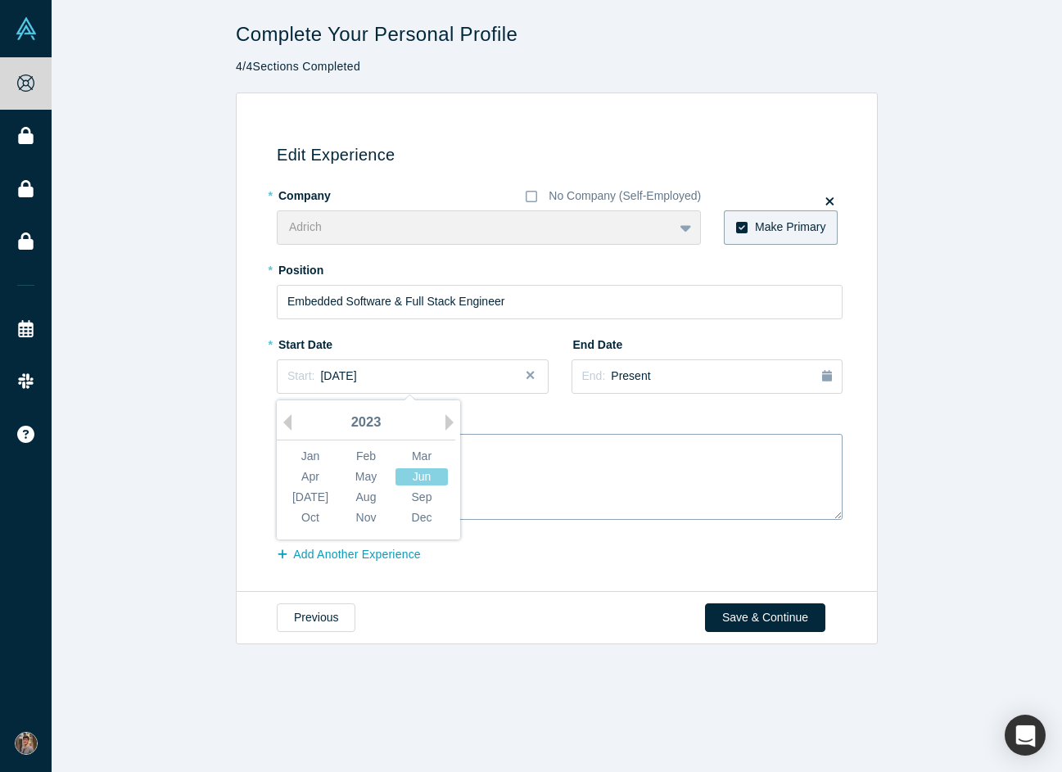
drag, startPoint x: 303, startPoint y: 489, endPoint x: 321, endPoint y: 485, distance: 18.5
click at [302, 489] on div "[DATE]" at bounding box center [310, 497] width 52 height 17
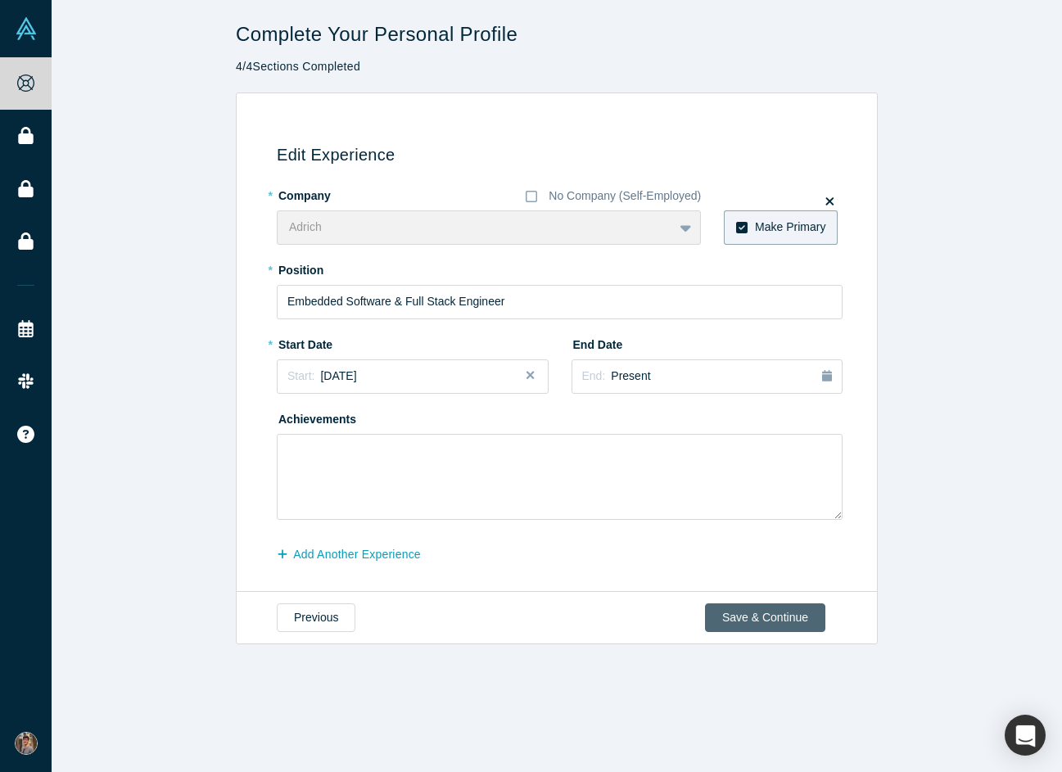
click at [773, 612] on button "Save & Continue" at bounding box center [765, 617] width 120 height 29
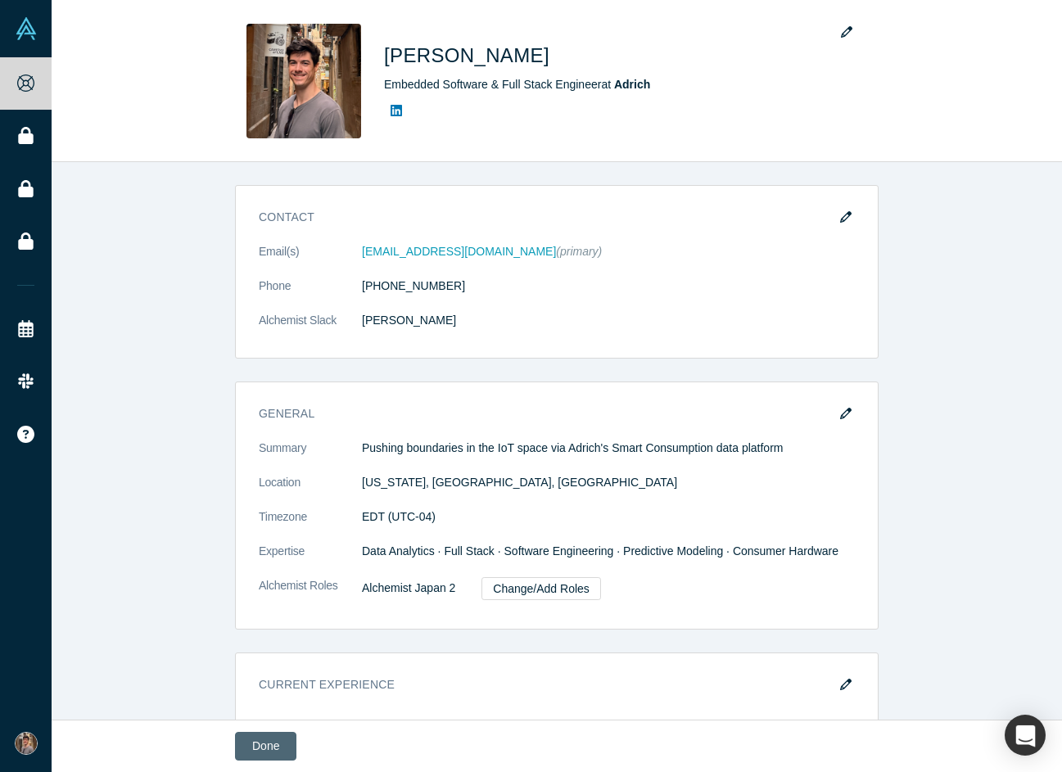
click at [262, 746] on button "Done" at bounding box center [265, 746] width 61 height 29
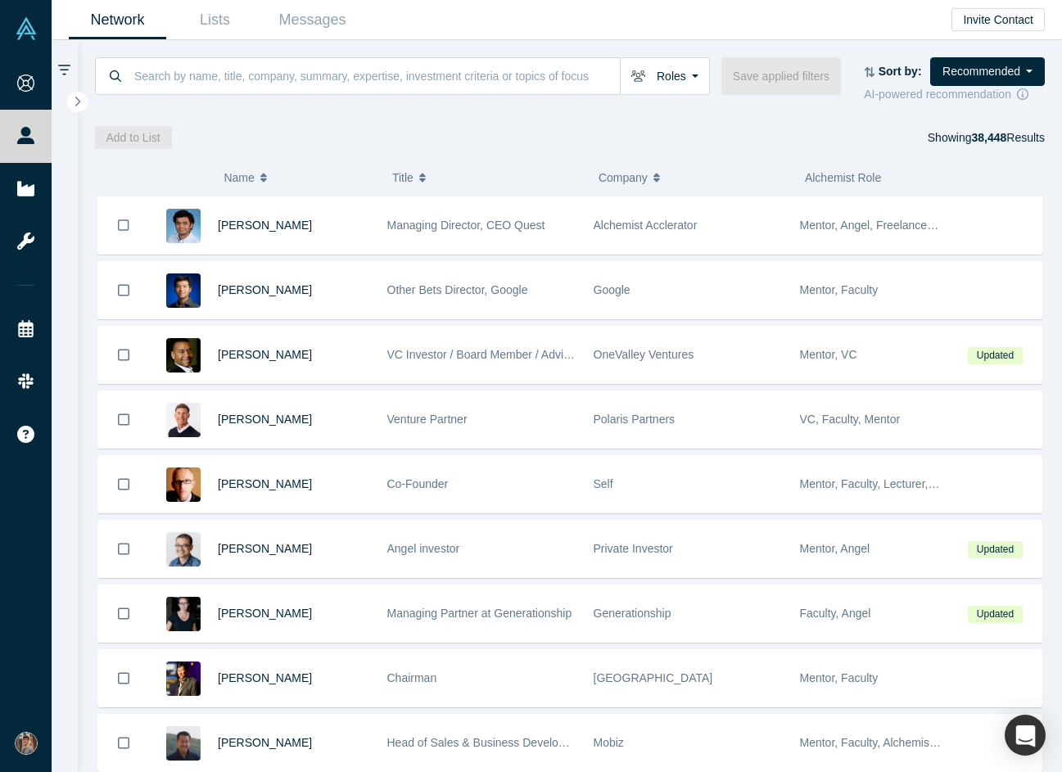
click at [865, 20] on div "Network Lists Messages Invite Contact" at bounding box center [557, 20] width 1010 height 40
